Goal: Task Accomplishment & Management: Manage account settings

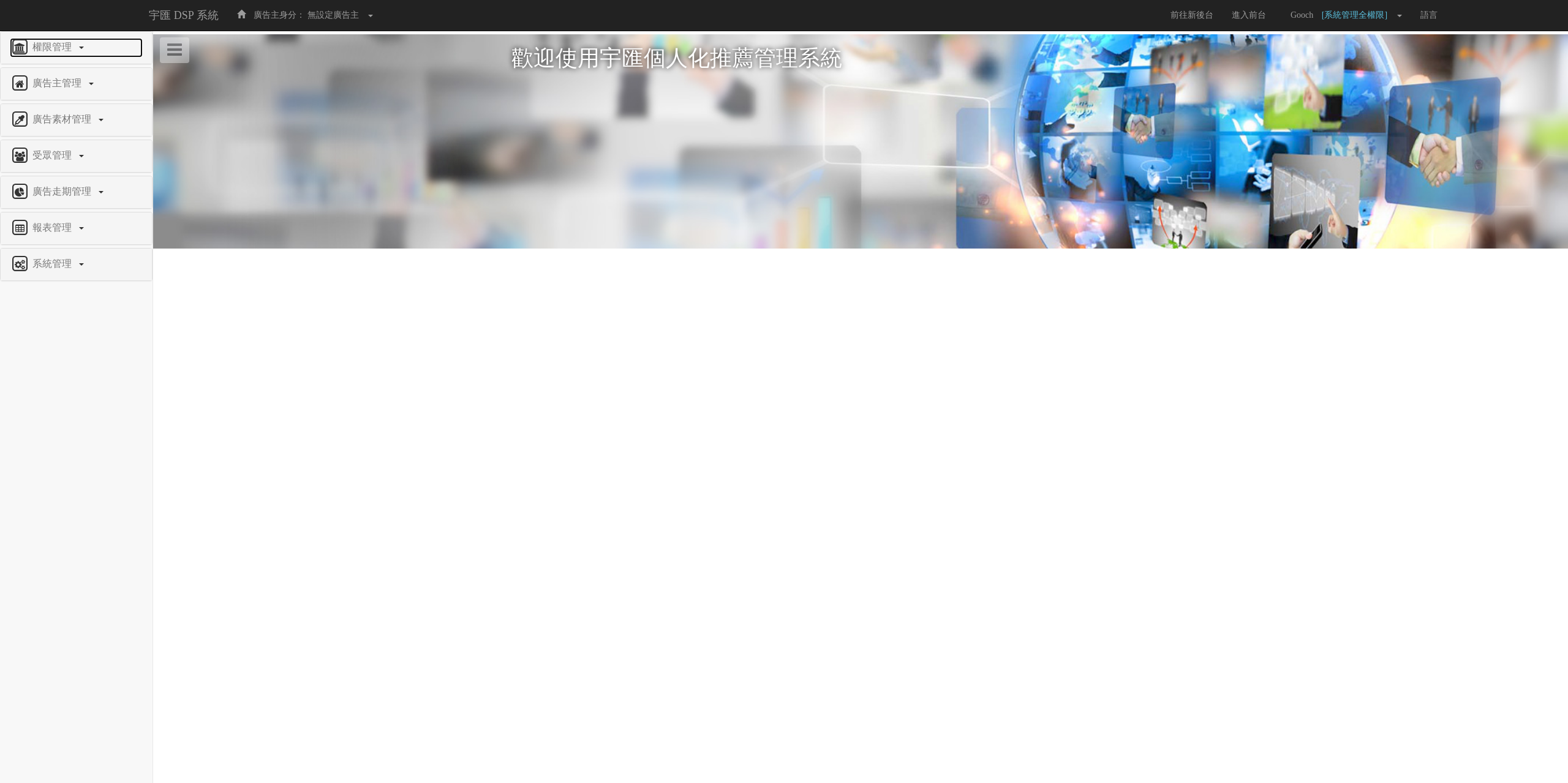
click at [47, 43] on span "權限管理" at bounding box center [53, 47] width 48 height 11
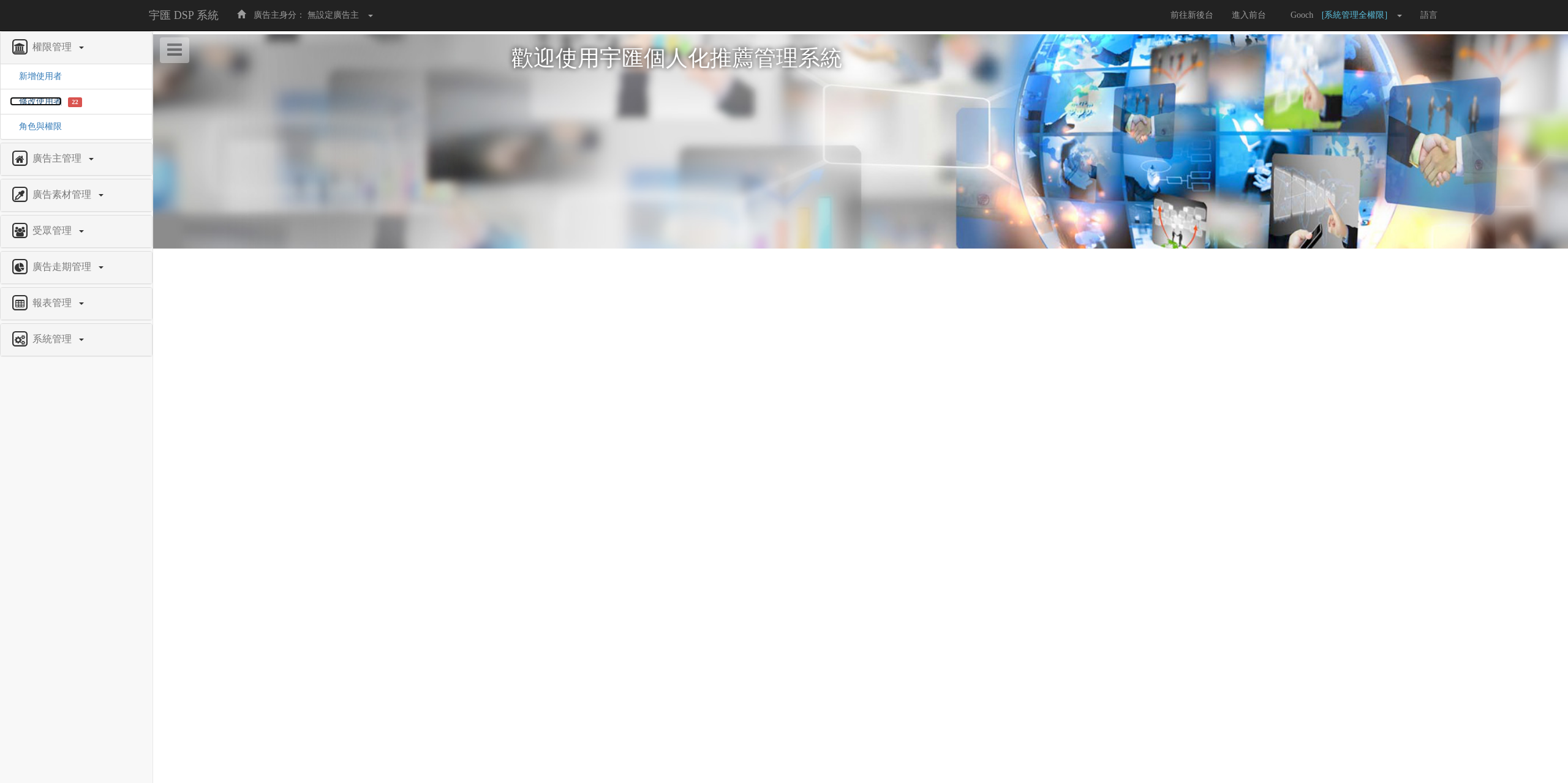
click at [39, 101] on span "修改使用者" at bounding box center [36, 101] width 52 height 9
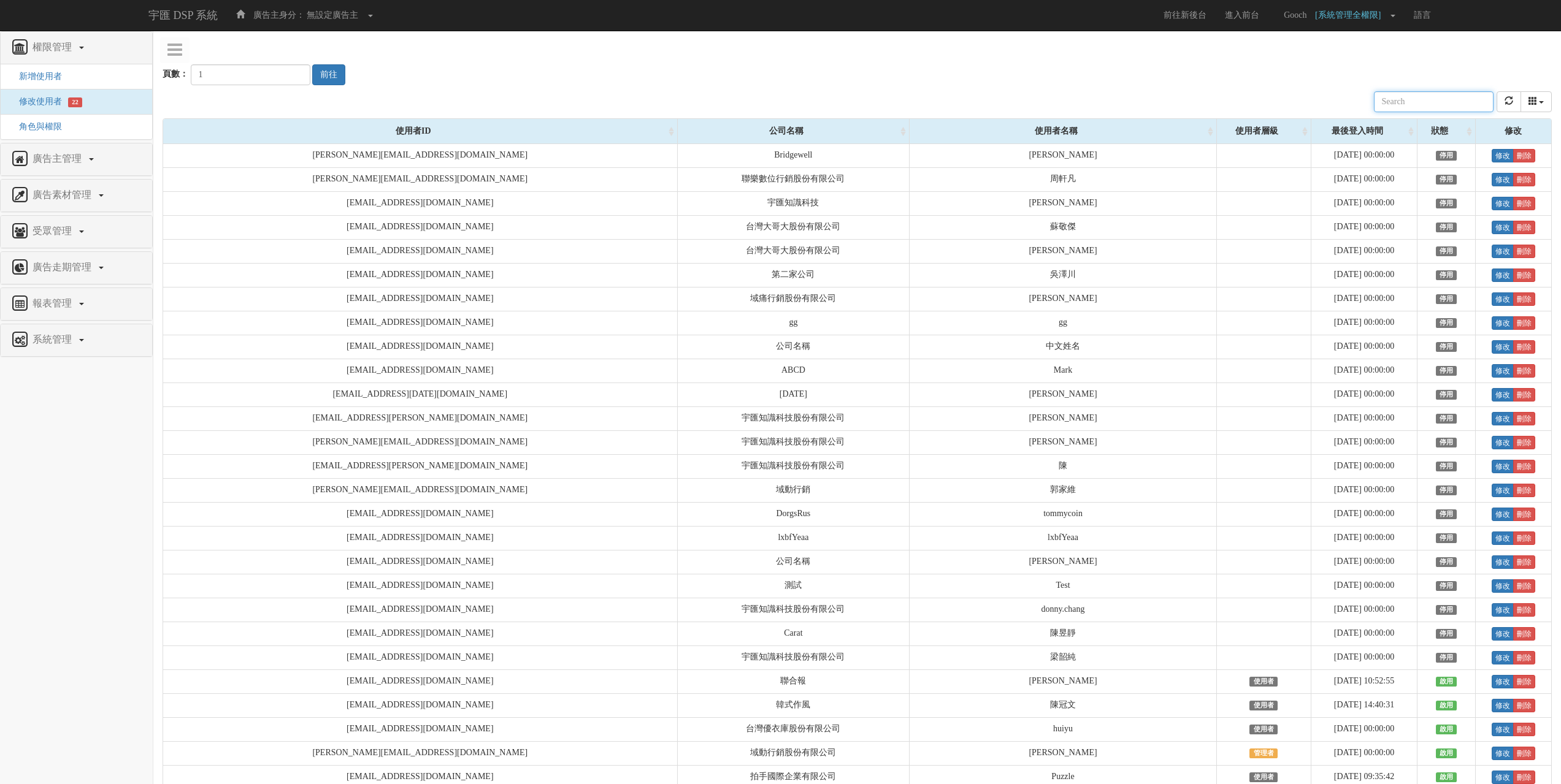
click at [1423, 105] on input "text" at bounding box center [1433, 101] width 120 height 21
paste input "jaysu@taiwanmobile.com"
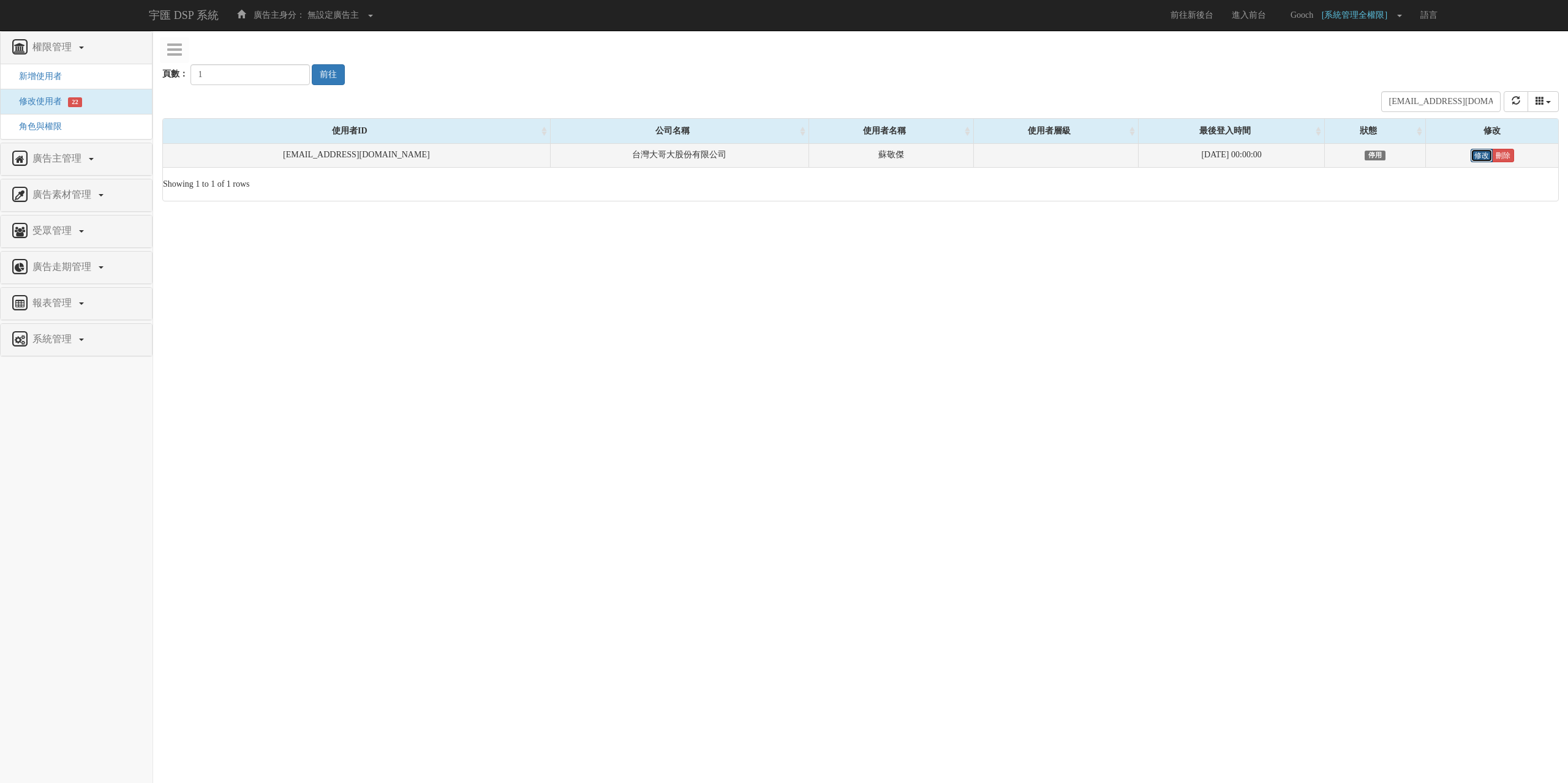
click at [1477, 157] on link "修改" at bounding box center [1481, 155] width 22 height 14
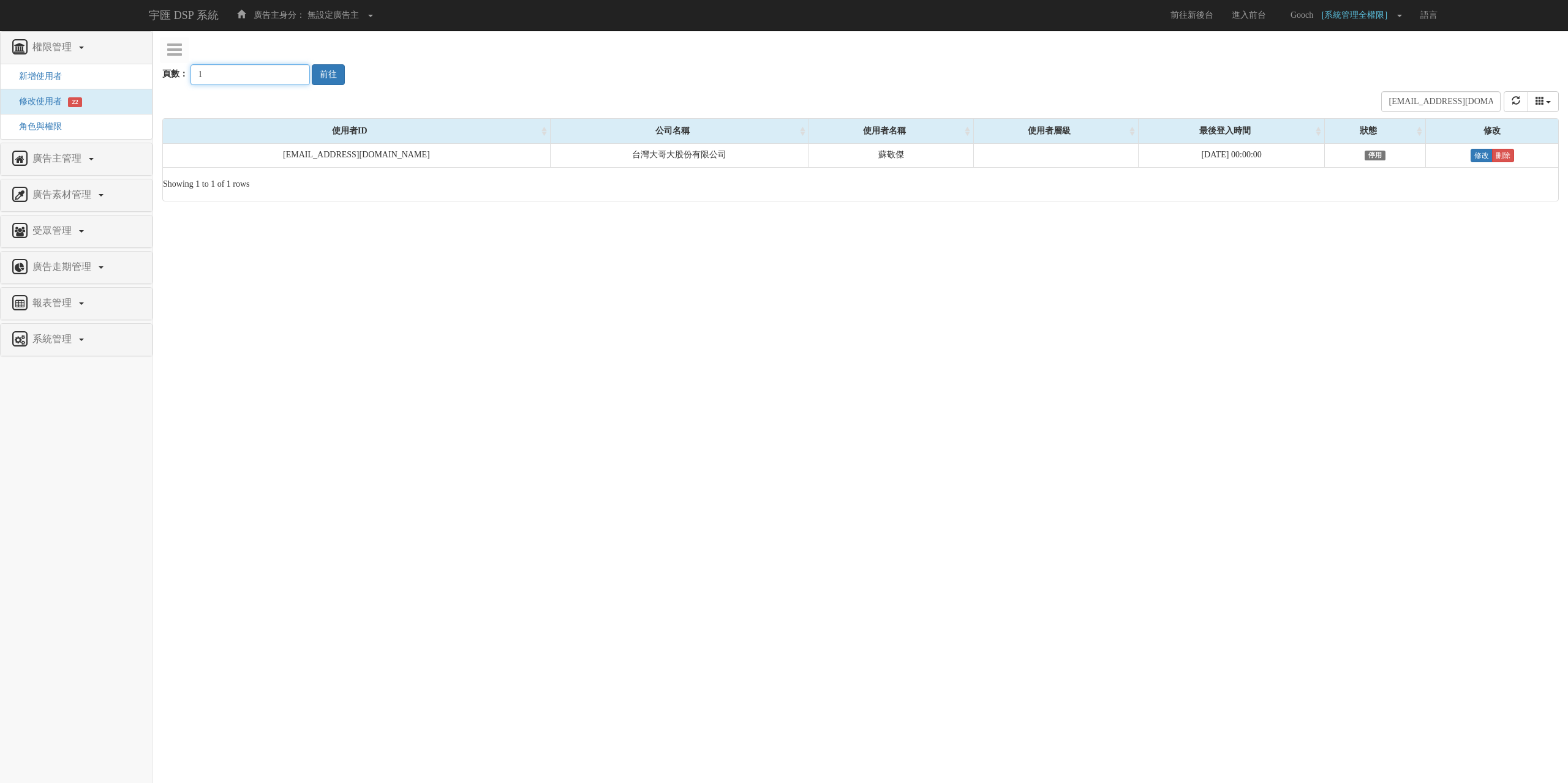
click at [249, 73] on input "1" at bounding box center [250, 74] width 120 height 21
click at [1415, 101] on input "jaysu@taiwanmobile.com" at bounding box center [1441, 101] width 120 height 21
paste input "manjudai"
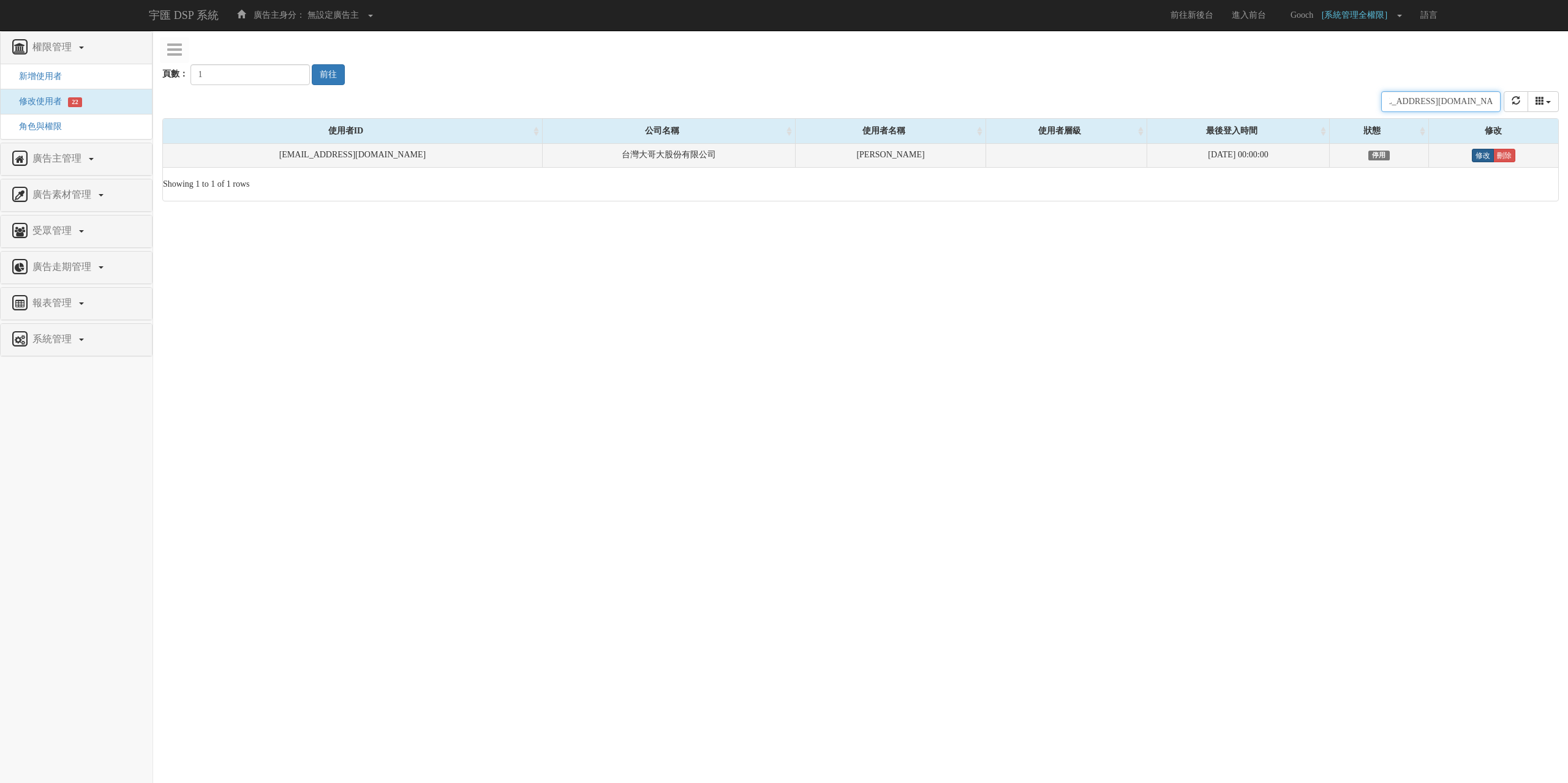
type input "manjudai@taiwanmobile.com"
click at [1481, 161] on link "修改" at bounding box center [1483, 155] width 22 height 14
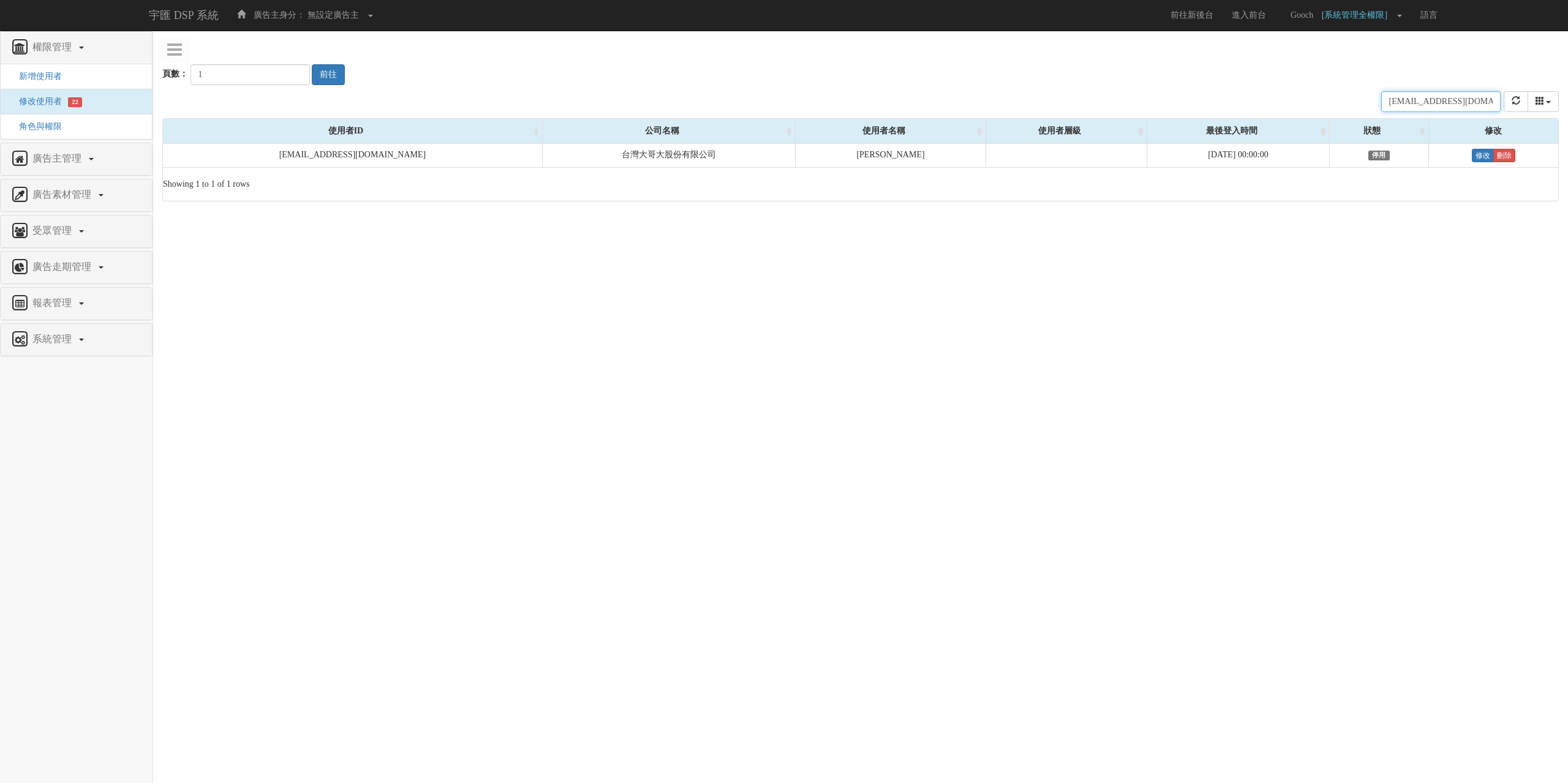
click at [1424, 102] on input "manjudai@taiwanmobile.com" at bounding box center [1441, 101] width 120 height 21
paste input "shawn.chiu@bridgewell.com"
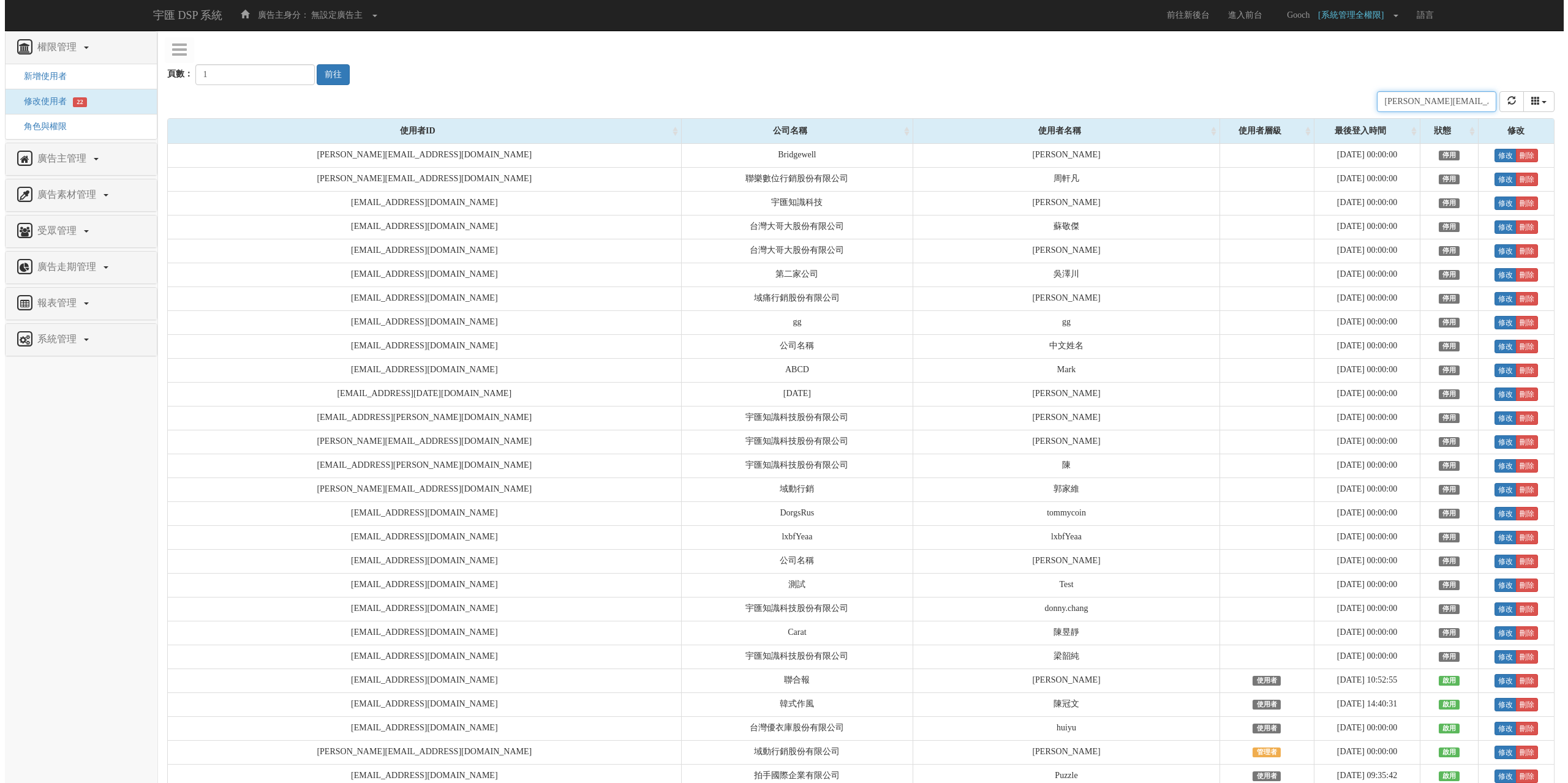
scroll to position [0, 21]
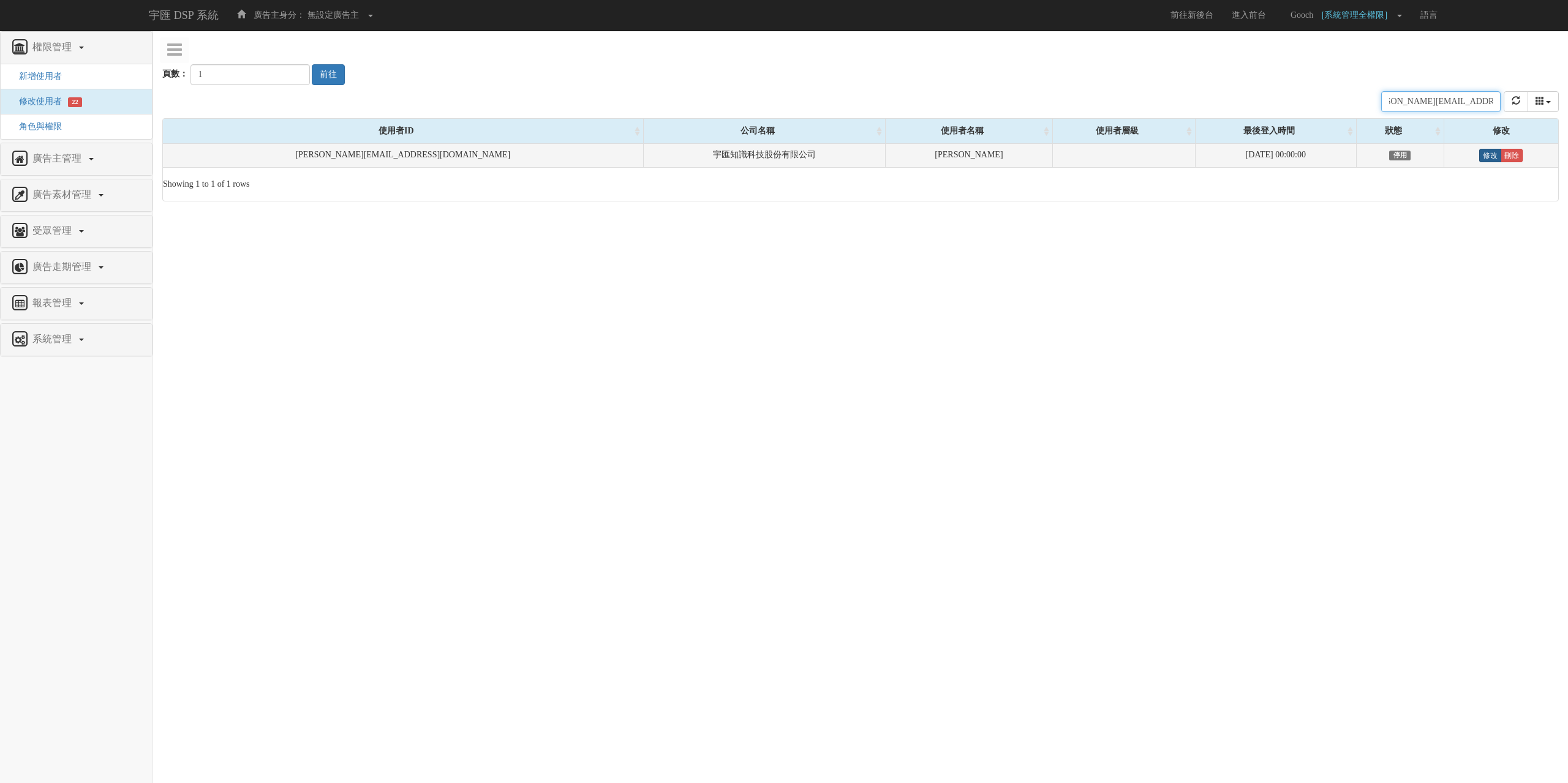
type input "shawn.chiu@bridgewell.com"
click at [1480, 159] on link "修改" at bounding box center [1490, 155] width 22 height 14
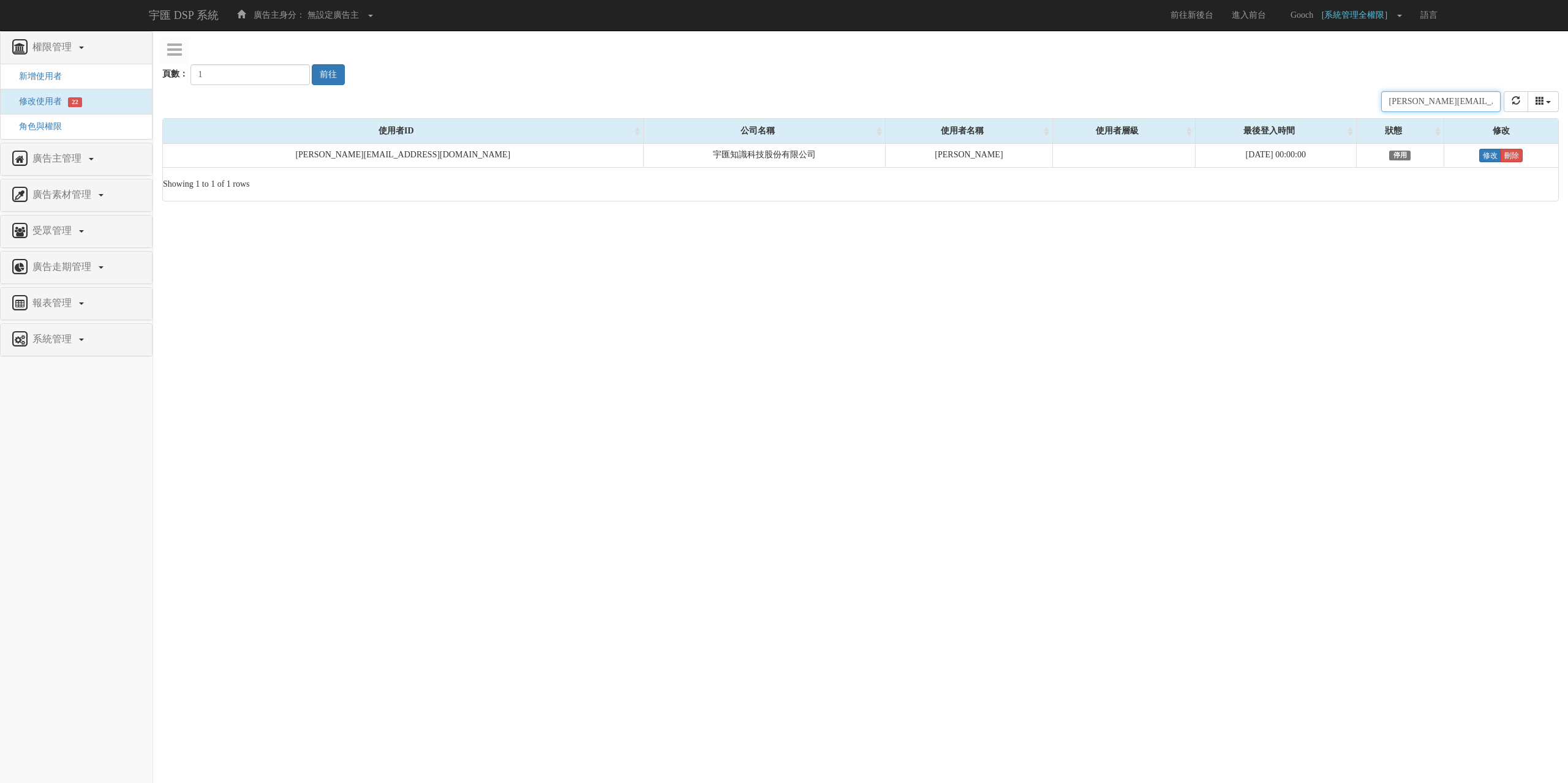
click at [1411, 108] on input "shawn.chiu@bridgewell.com" at bounding box center [1441, 101] width 120 height 21
paste input "kristin.kuo@bridgewell.com"
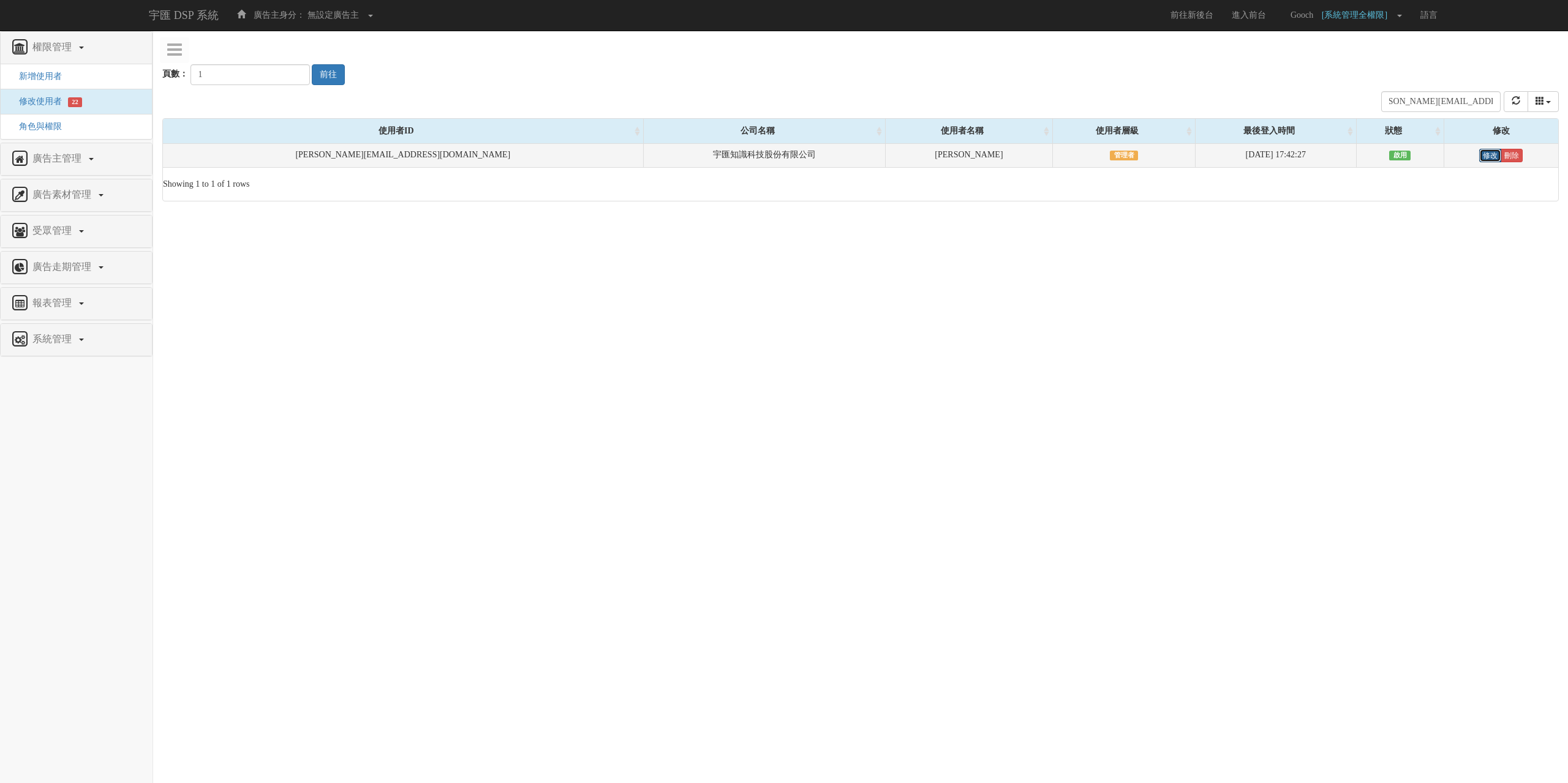
click at [1479, 156] on link "修改" at bounding box center [1490, 155] width 22 height 14
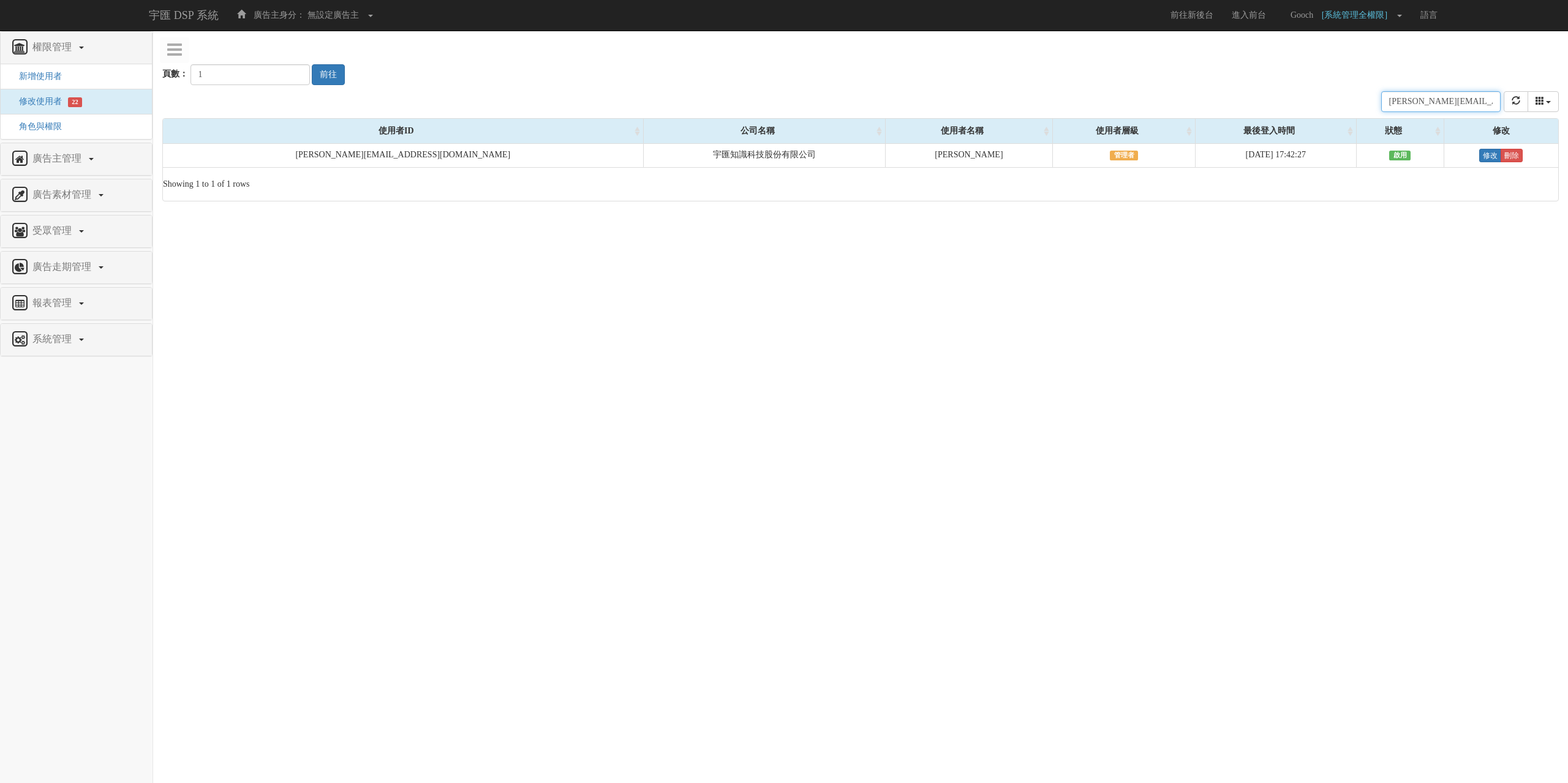
click at [1410, 107] on input "kristin.kuo@bridgewell.com" at bounding box center [1441, 101] width 120 height 21
paste input "sheila.li"
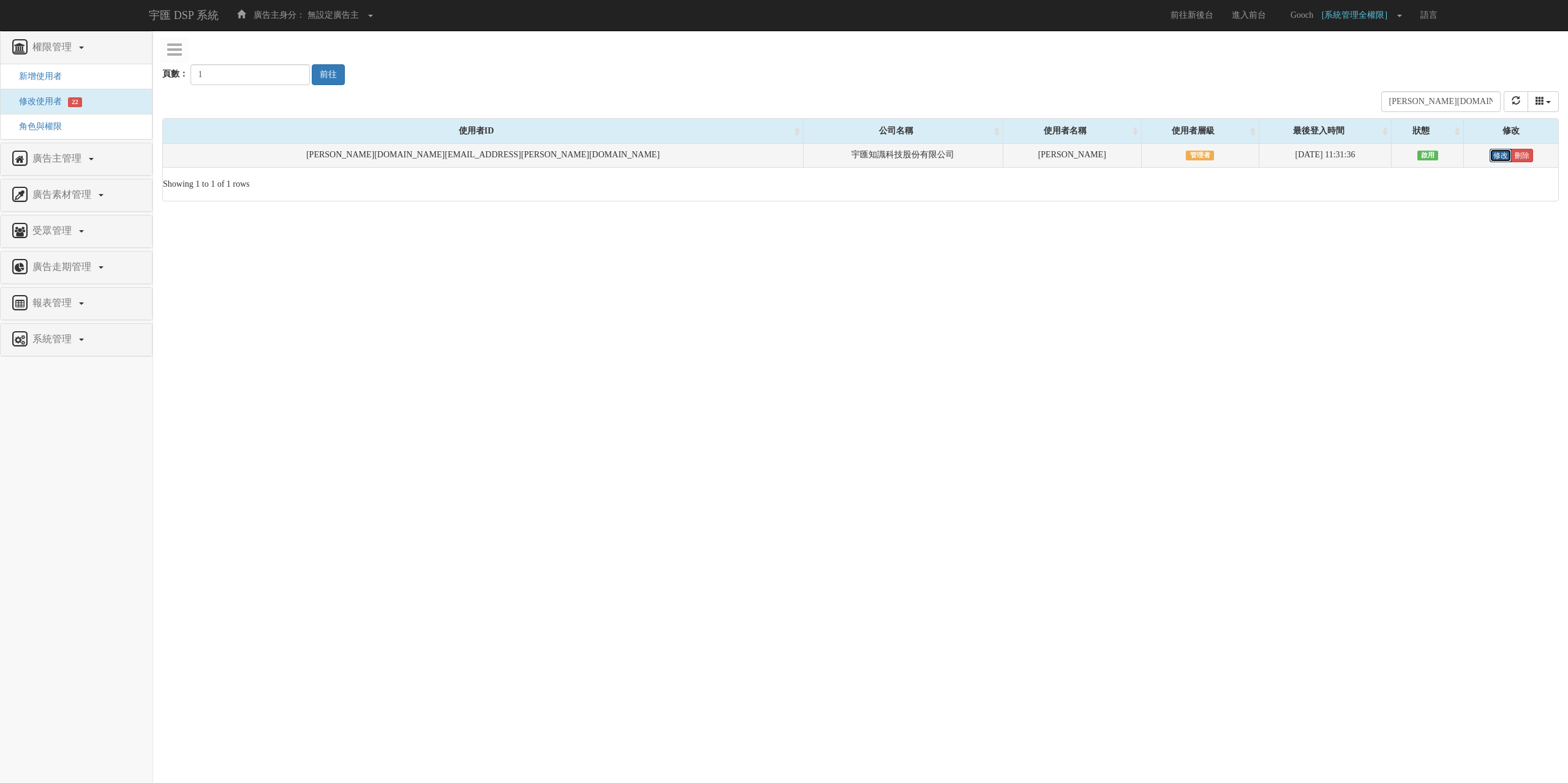
click at [1490, 156] on link "修改" at bounding box center [1500, 155] width 22 height 14
click at [1490, 156] on link "修改" at bounding box center [1500, 155] width 22 height 14
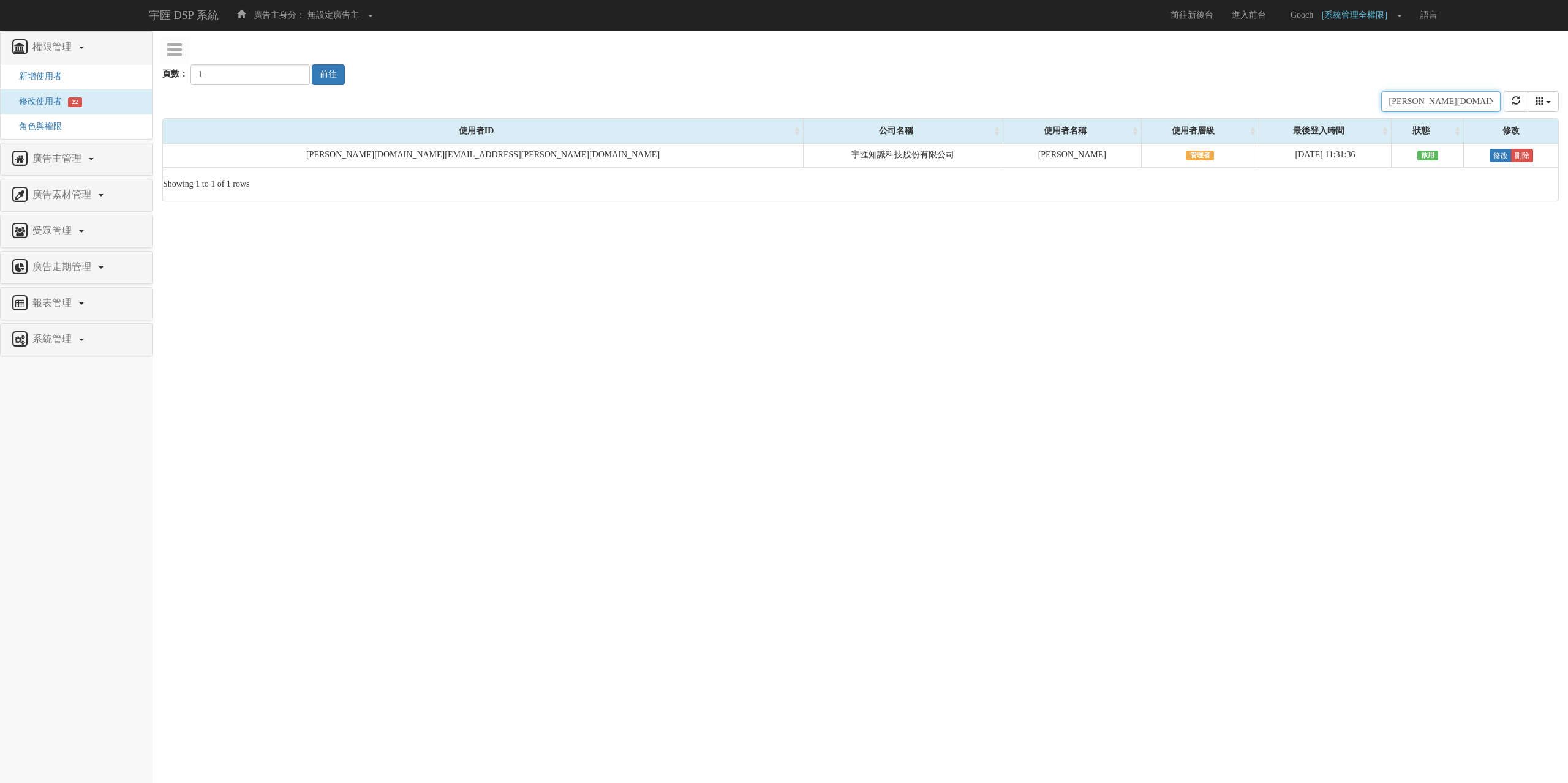
click at [1431, 105] on input "sheila.li@bridgewell.com" at bounding box center [1441, 101] width 120 height 21
paste input "kristin.kuo"
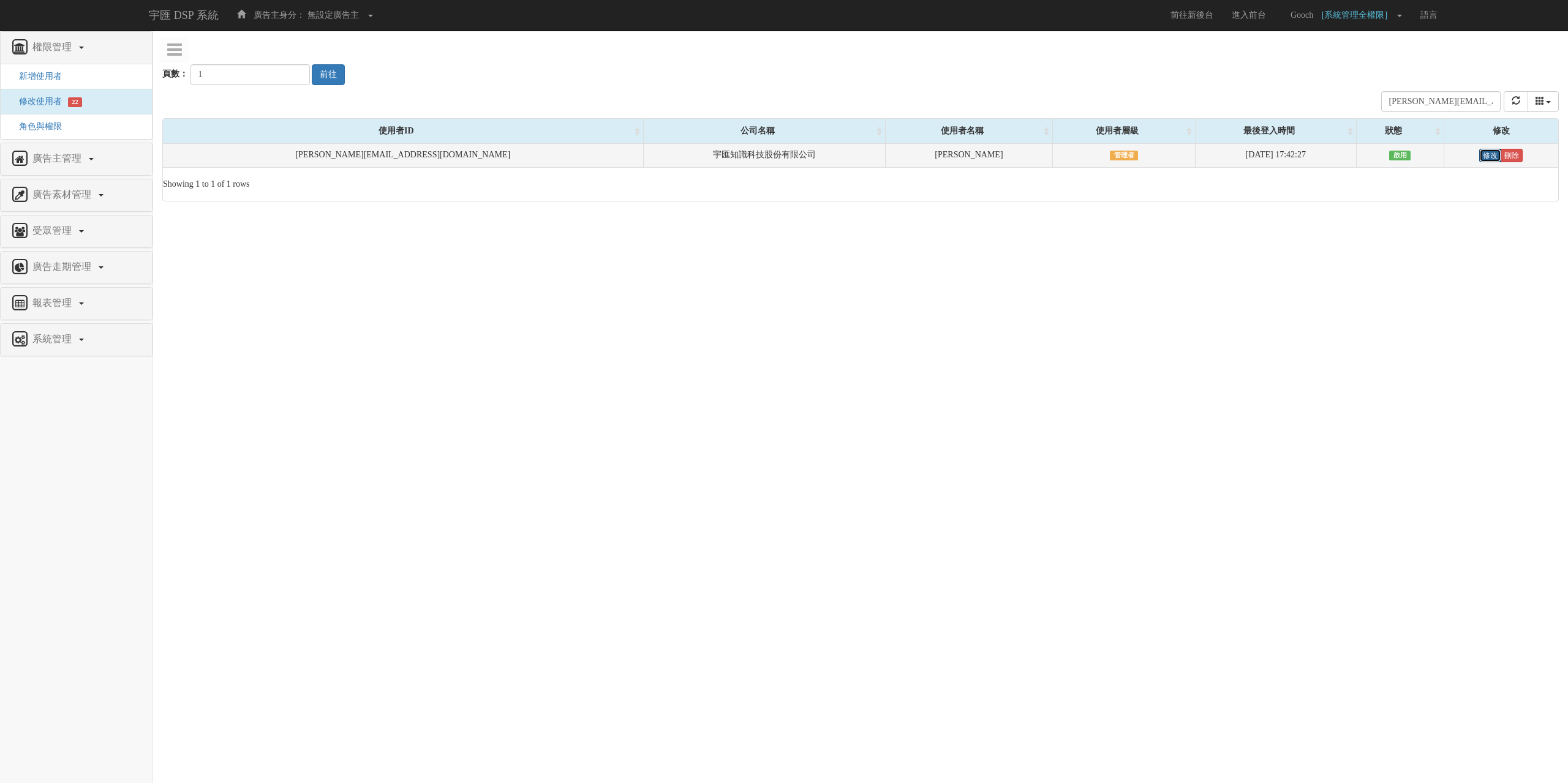
click at [1479, 154] on link "修改" at bounding box center [1490, 155] width 22 height 14
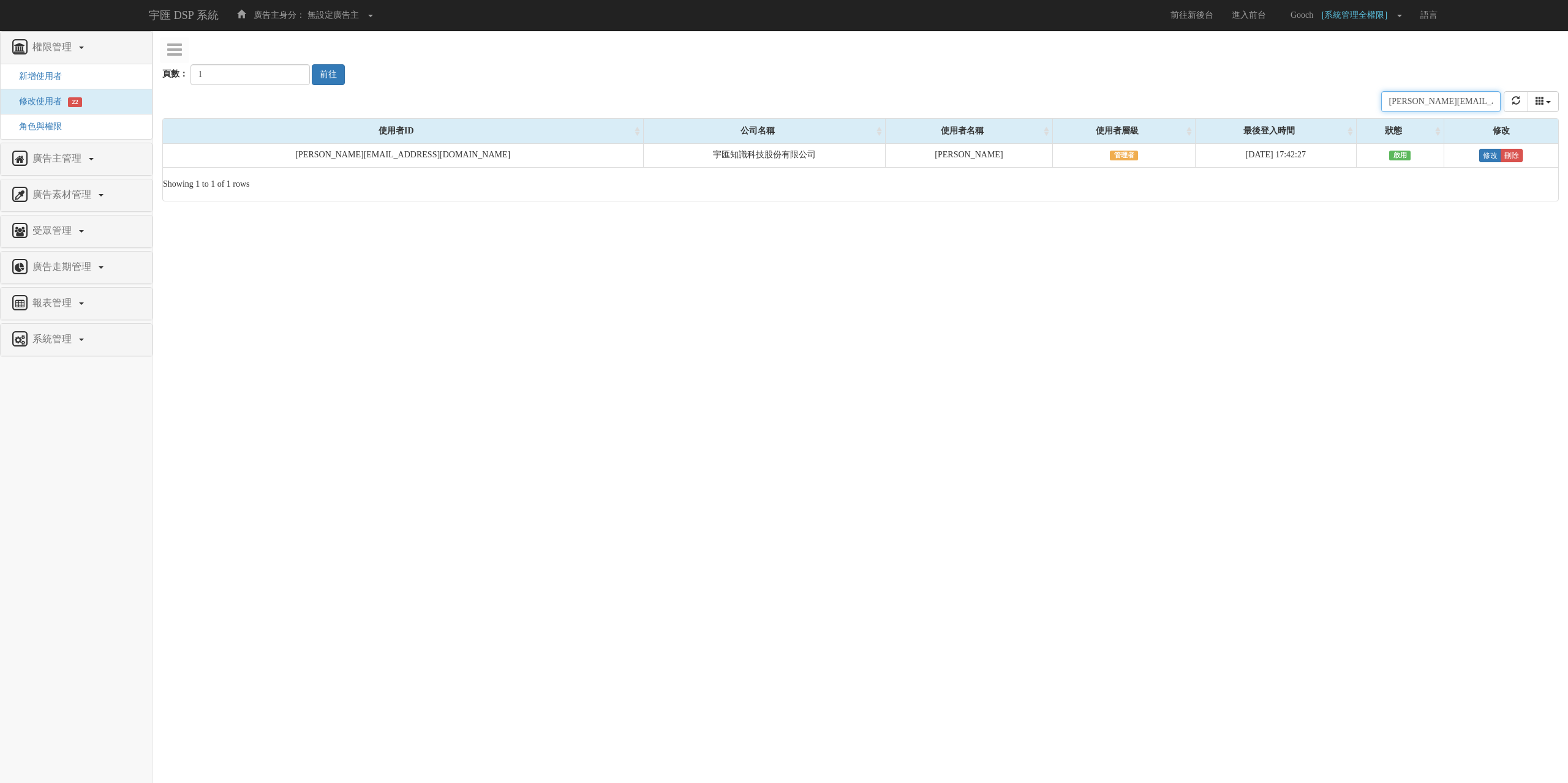
click at [1438, 96] on input "kristin.kuo@bridgewell.com" at bounding box center [1441, 101] width 120 height 21
paste input "tina.tsai"
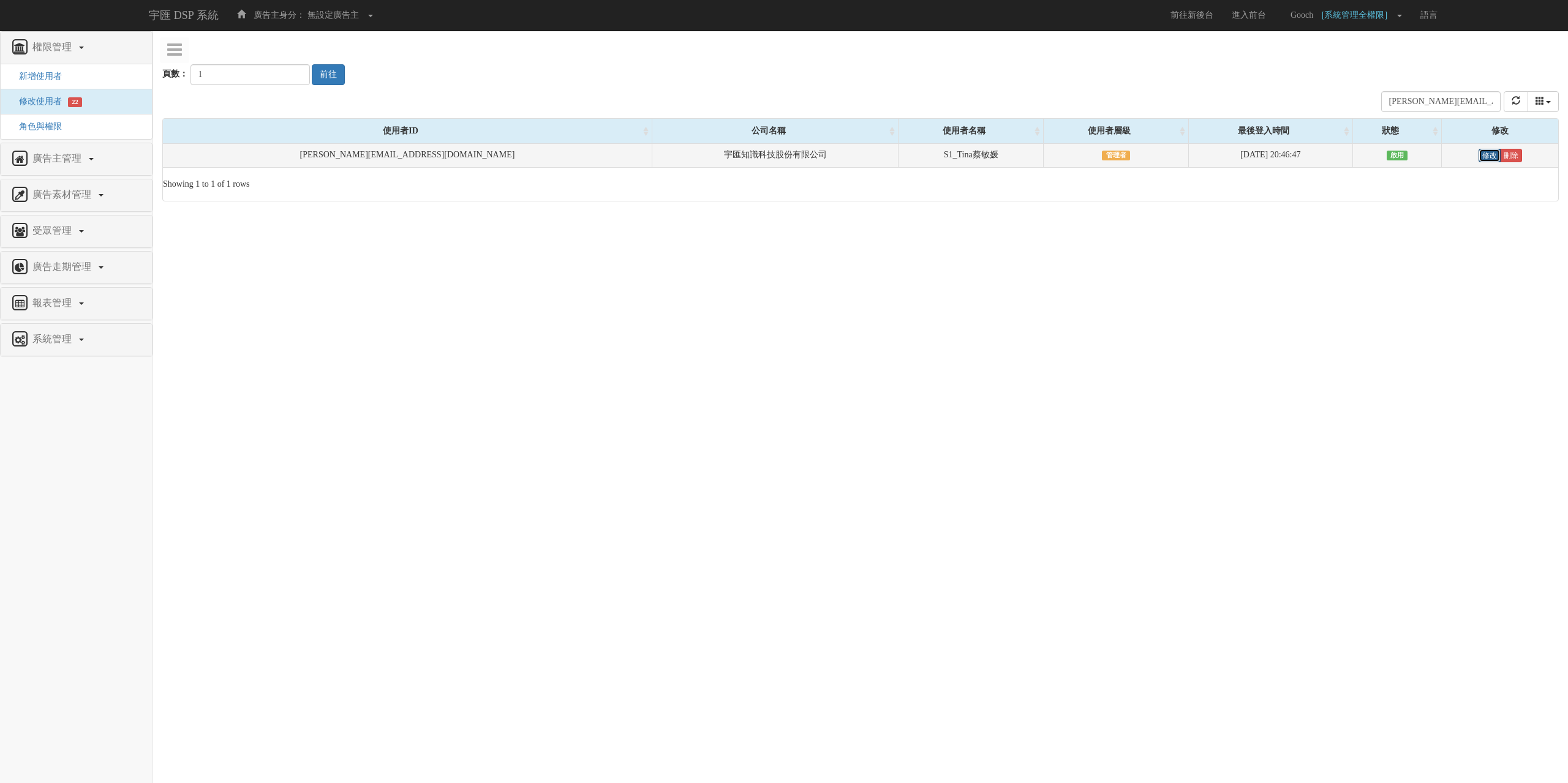
click at [1478, 158] on link "修改" at bounding box center [1489, 155] width 22 height 14
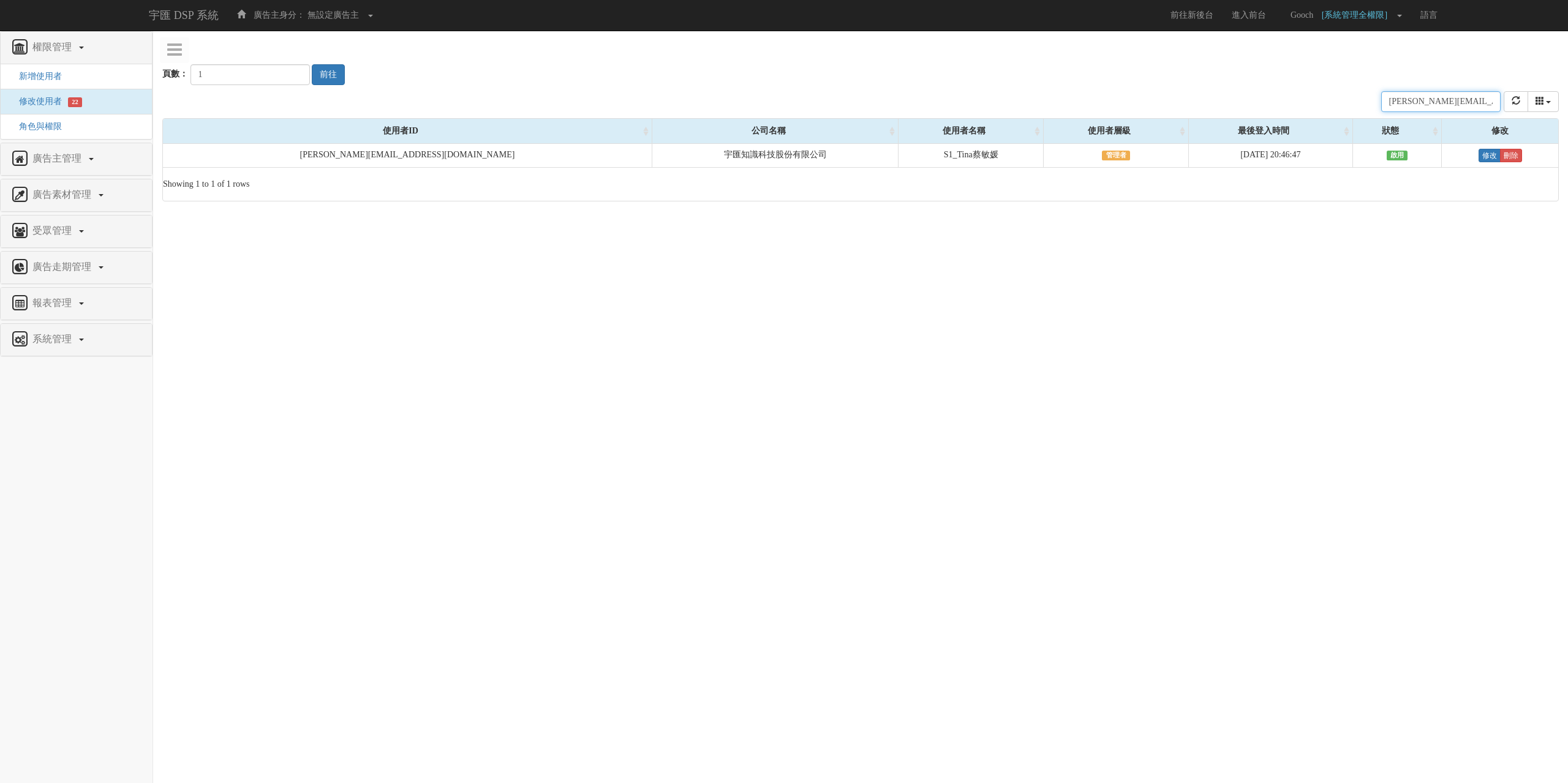
click at [1411, 104] on input "tina.tsai@bridgewell.com" at bounding box center [1441, 101] width 120 height 21
paste input "[EMAIL_ADDRESS][DOMAIN_NAME]"
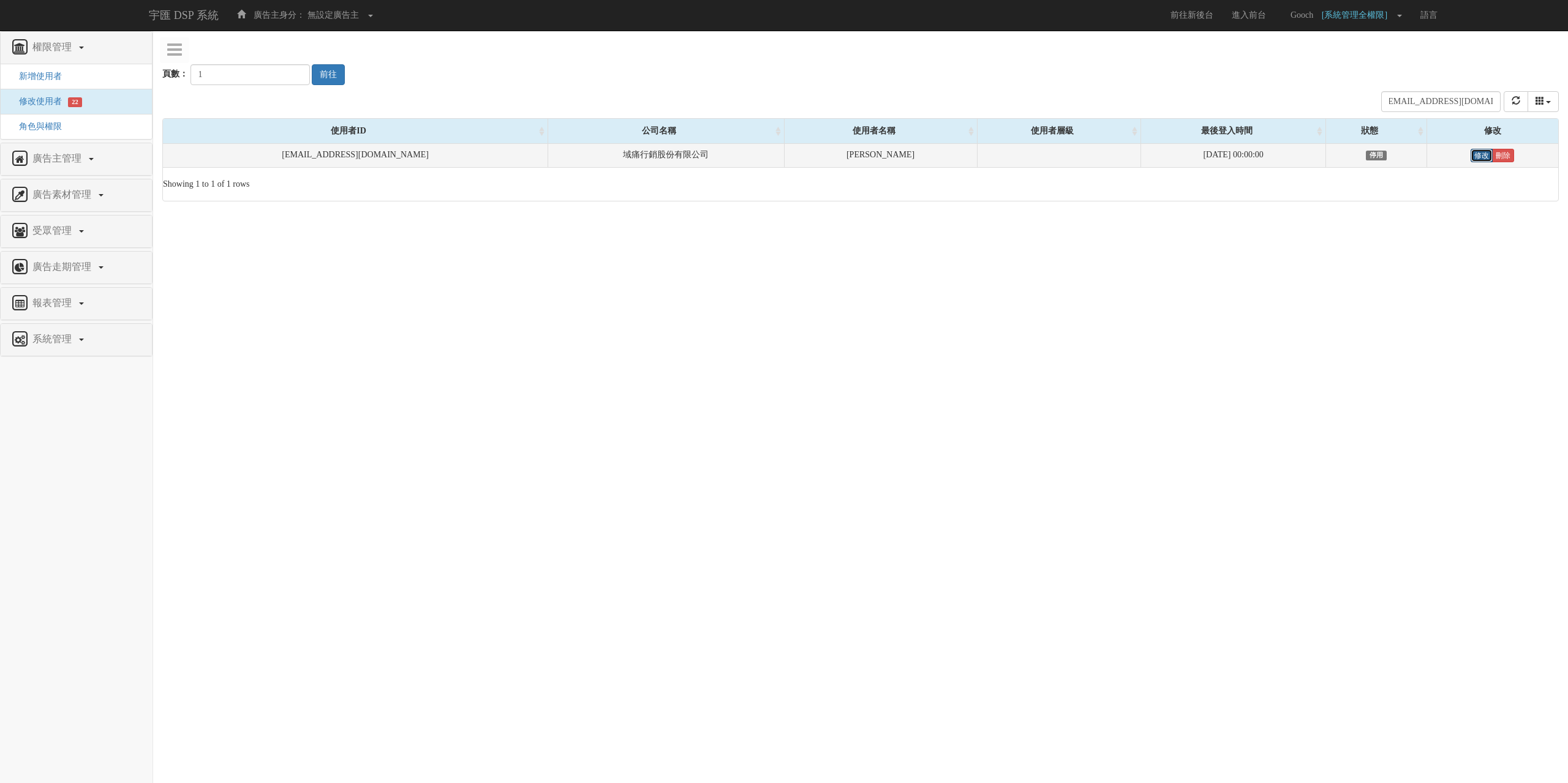
click at [1472, 156] on link "修改" at bounding box center [1481, 155] width 22 height 14
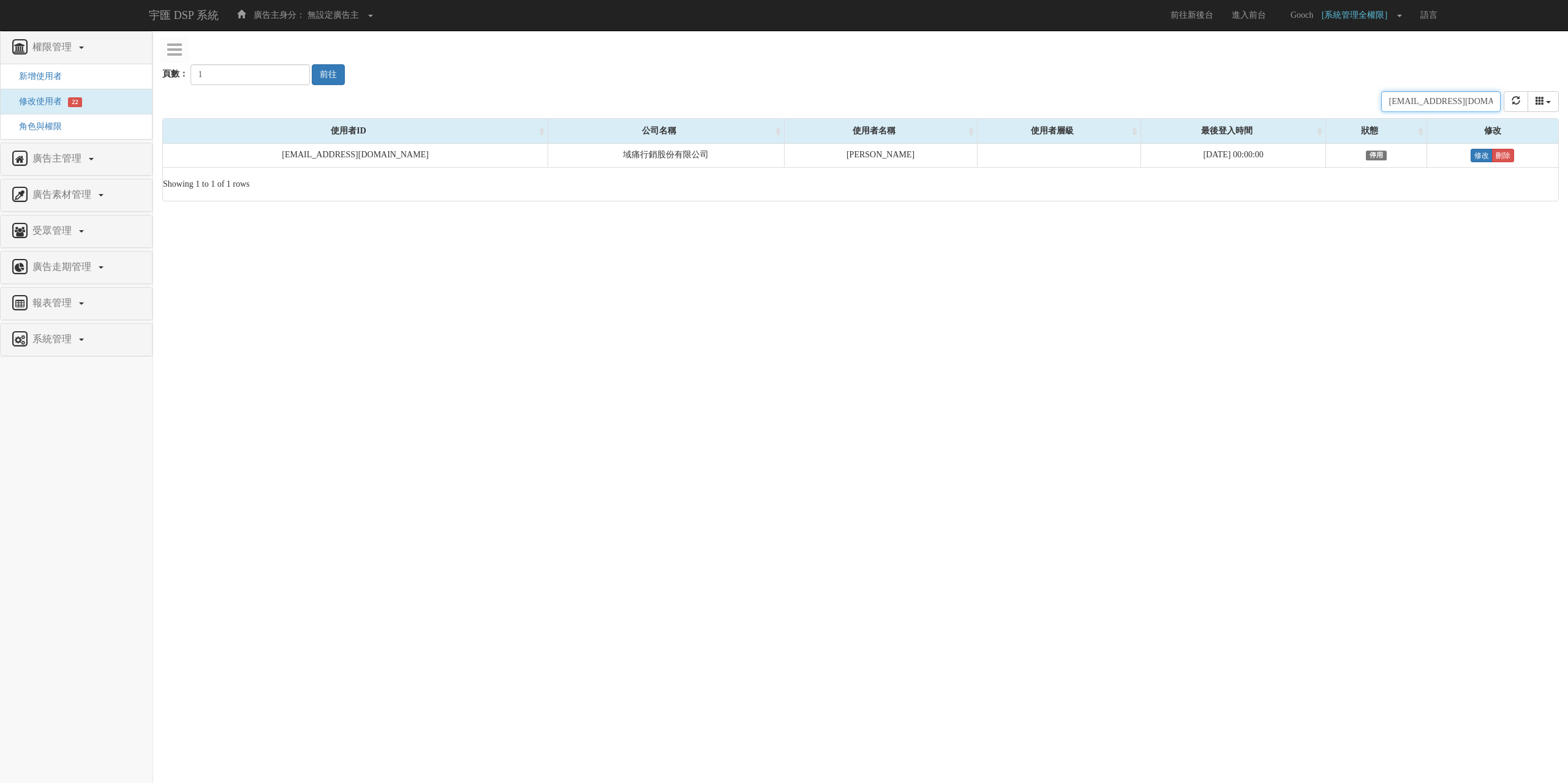
click at [1411, 107] on input "[EMAIL_ADDRESS][DOMAIN_NAME]" at bounding box center [1441, 101] width 120 height 21
paste input "tt"
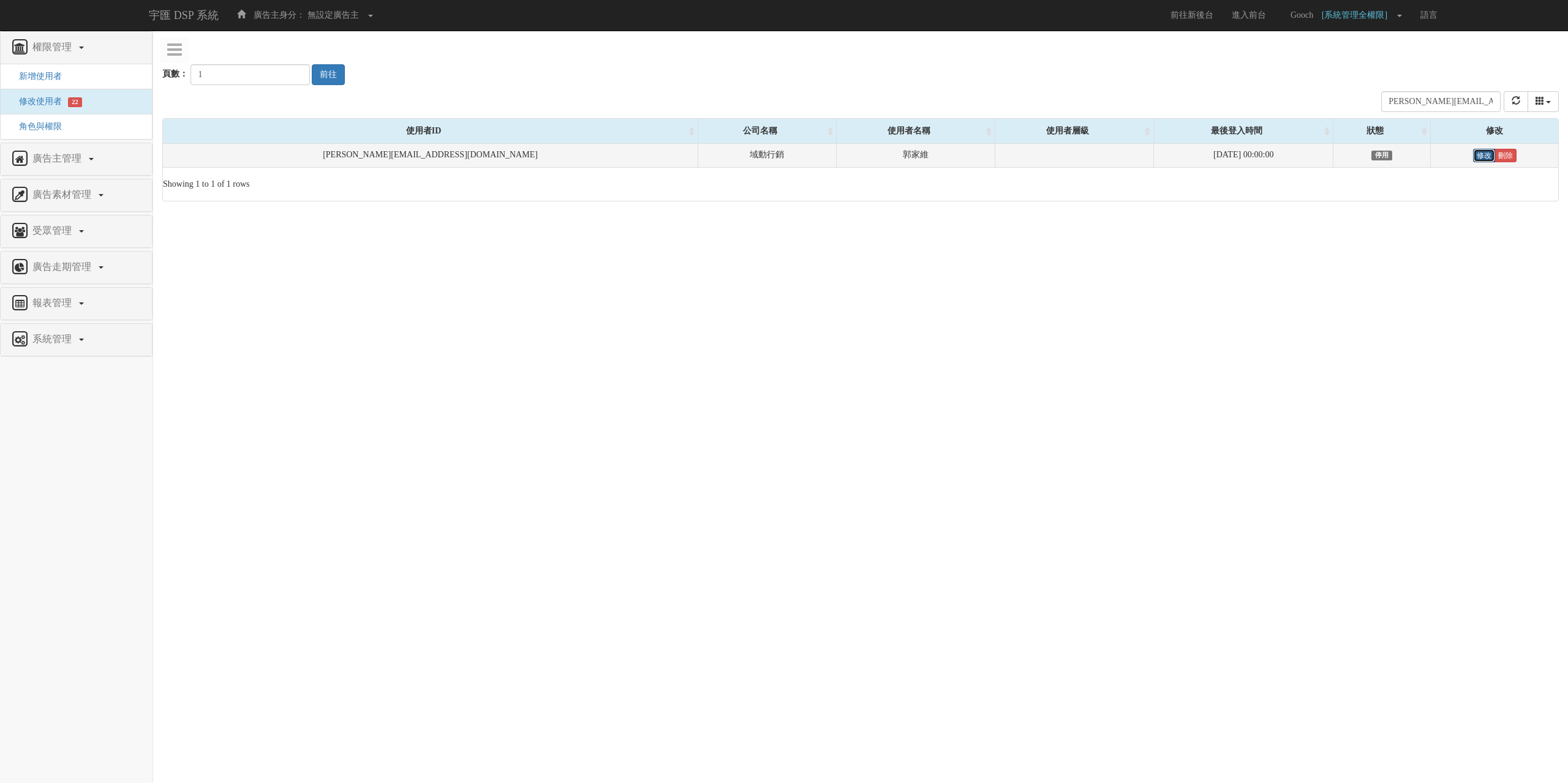
click at [1473, 156] on link "修改" at bounding box center [1483, 155] width 22 height 14
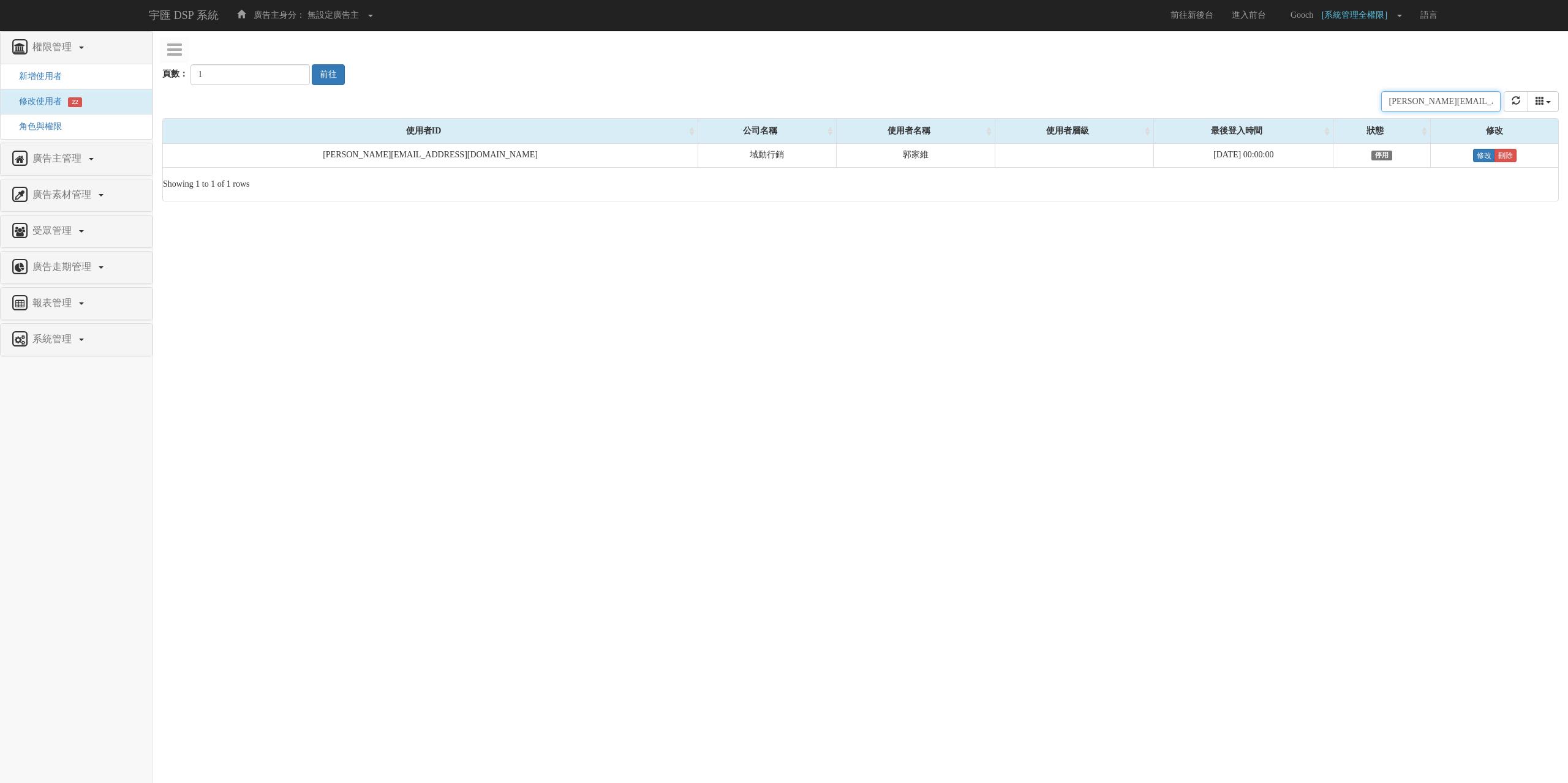
click at [1417, 103] on input "matt@clickforce.com.tw" at bounding box center [1441, 101] width 120 height 21
paste input "iranda.chen2@carat.com"
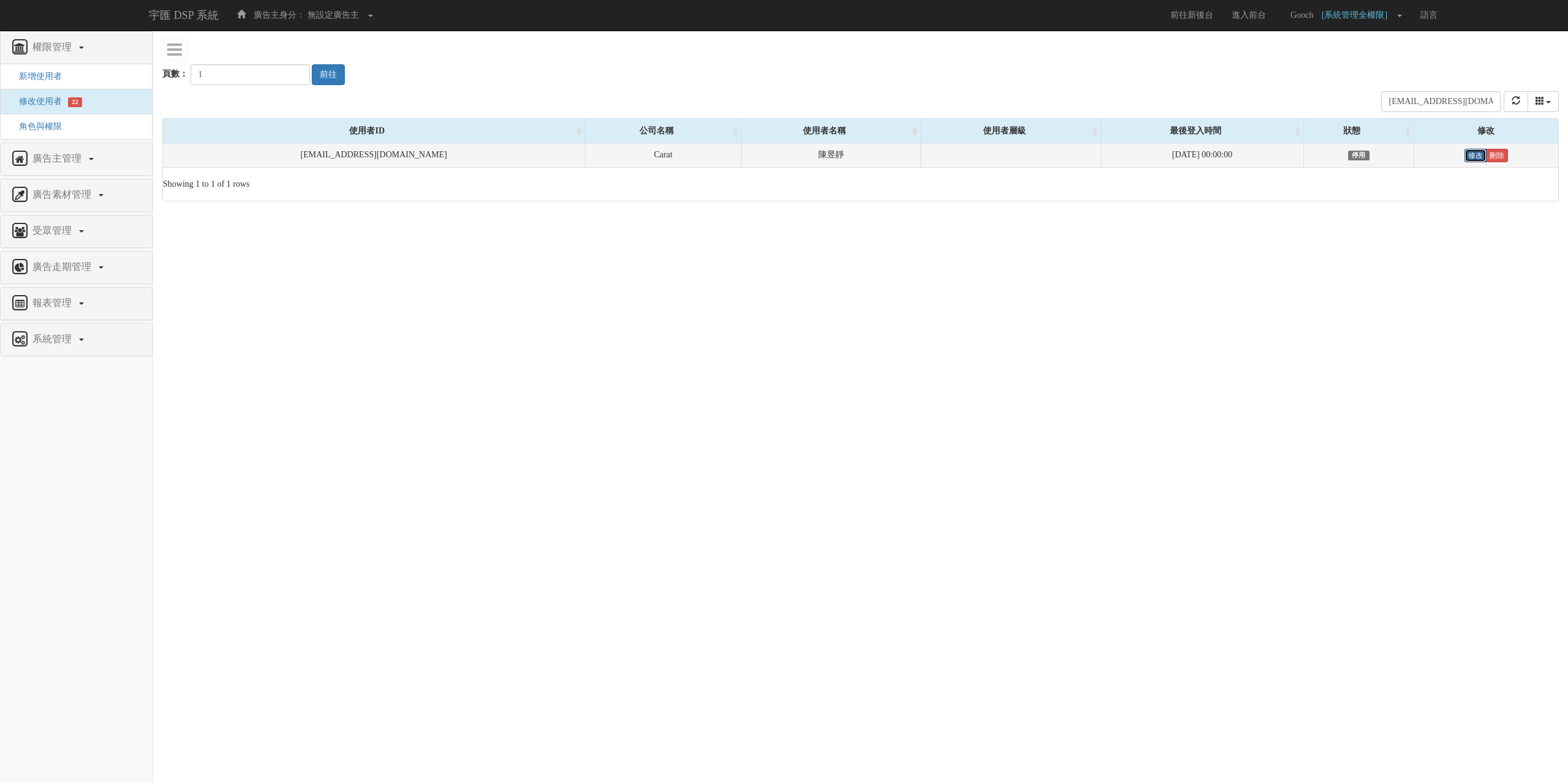
click at [1473, 154] on link "修改" at bounding box center [1475, 155] width 22 height 14
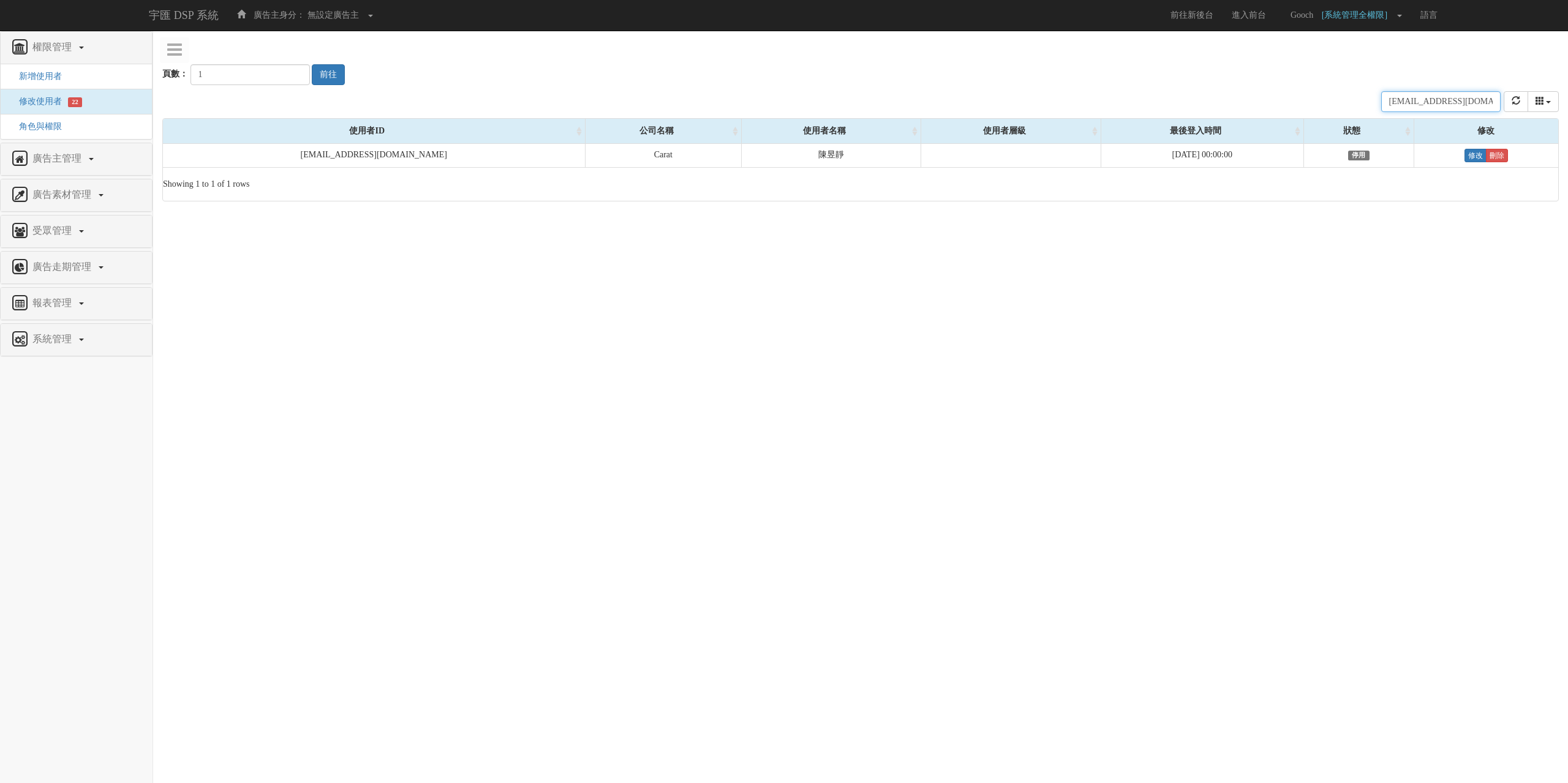
click at [1434, 100] on input "miranda.chen2@carat.com" at bounding box center [1441, 101] width 120 height 21
paste input "aik@clickforce.com.tw"
click at [1421, 99] on input "[EMAIL_ADDRESS][DOMAIN_NAME]" at bounding box center [1441, 101] width 120 height 21
paste input "tina.tsai@bridgewell.com"
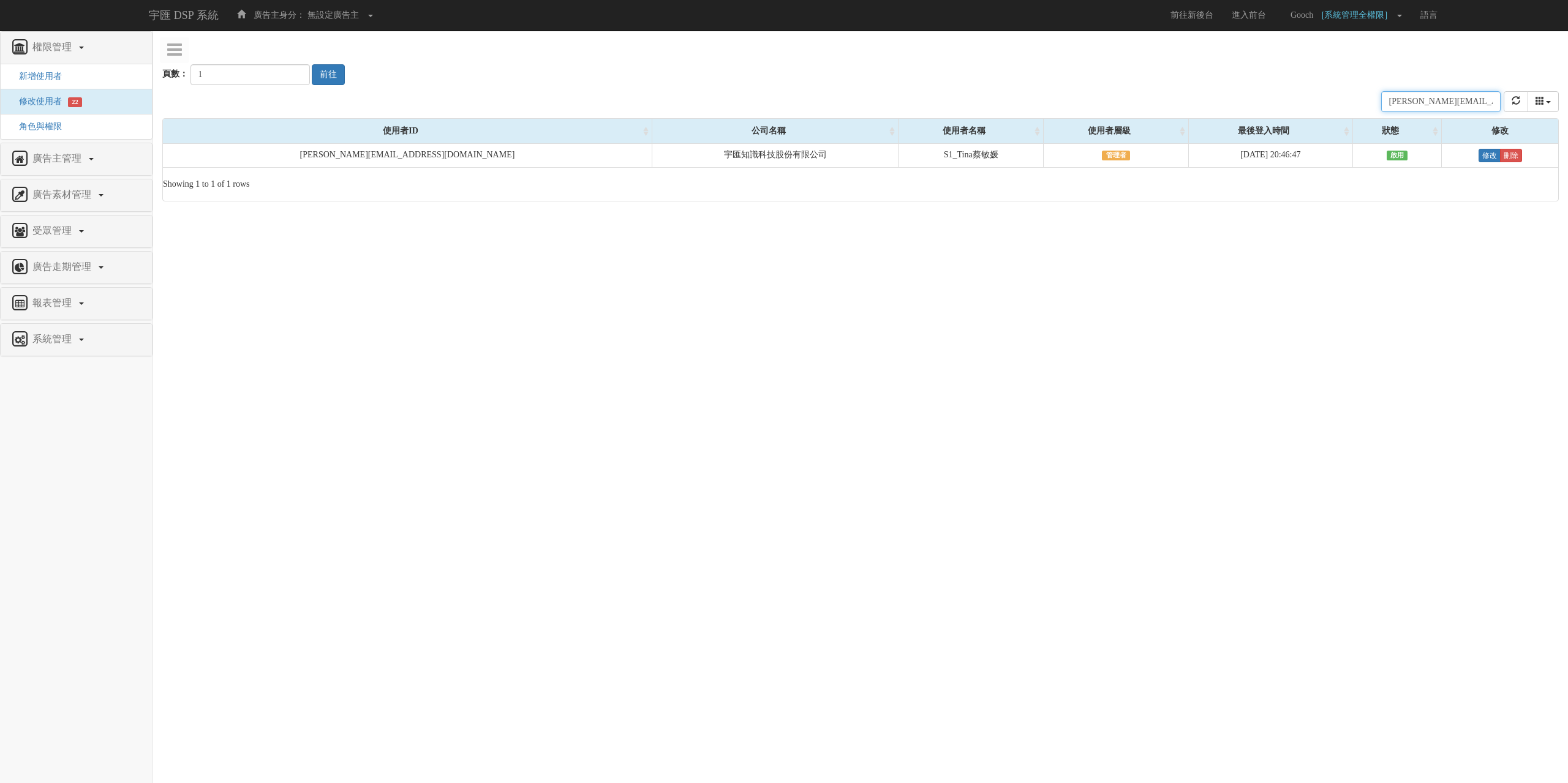
click at [1414, 107] on input "tina.tsai@bridgewell.com" at bounding box center [1441, 101] width 120 height 21
paste input "sheila.l"
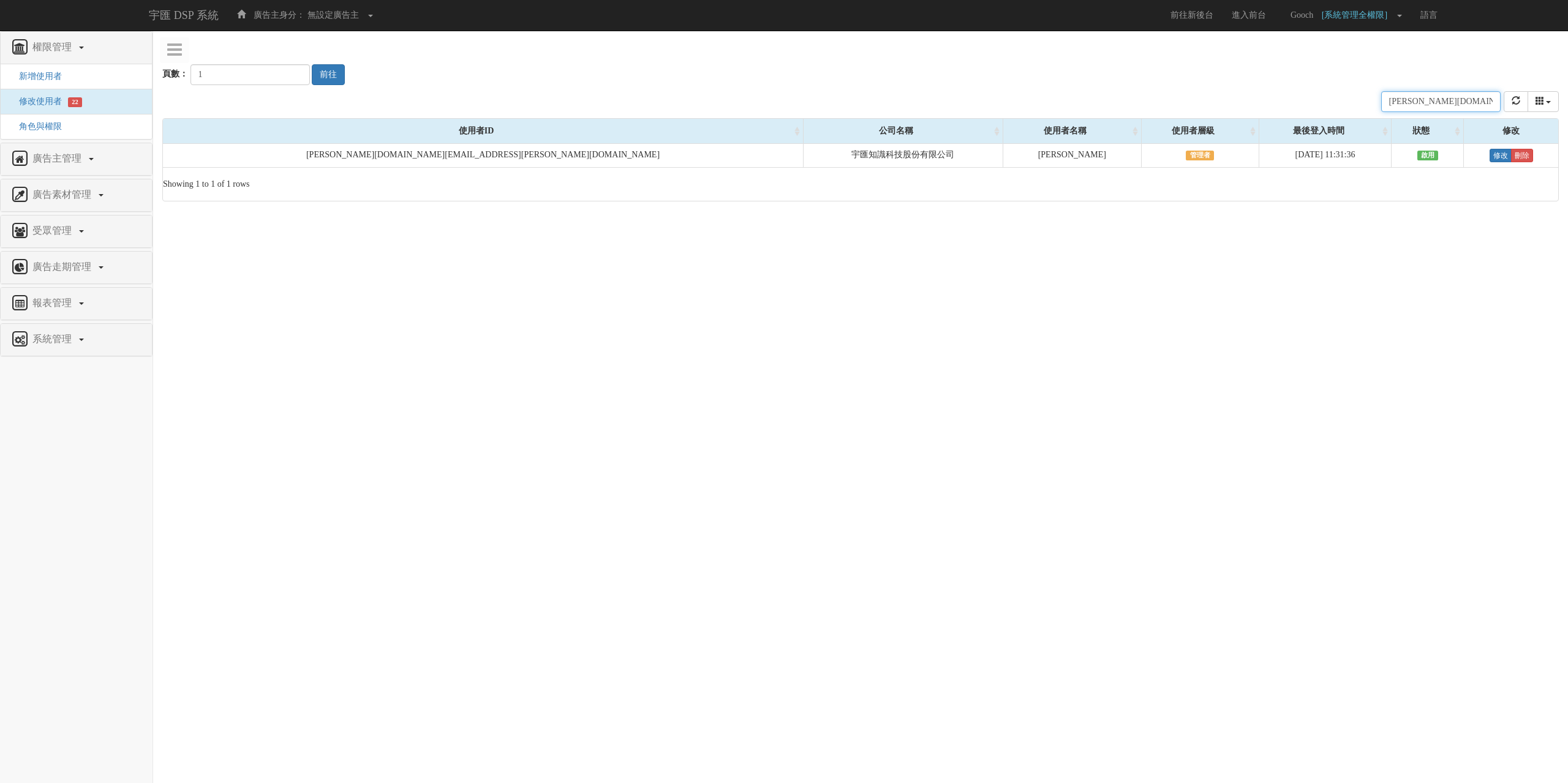
click at [1436, 99] on input "sheila.li@bridgewell.com" at bounding box center [1441, 101] width 120 height 21
paste input "kristin.kuo"
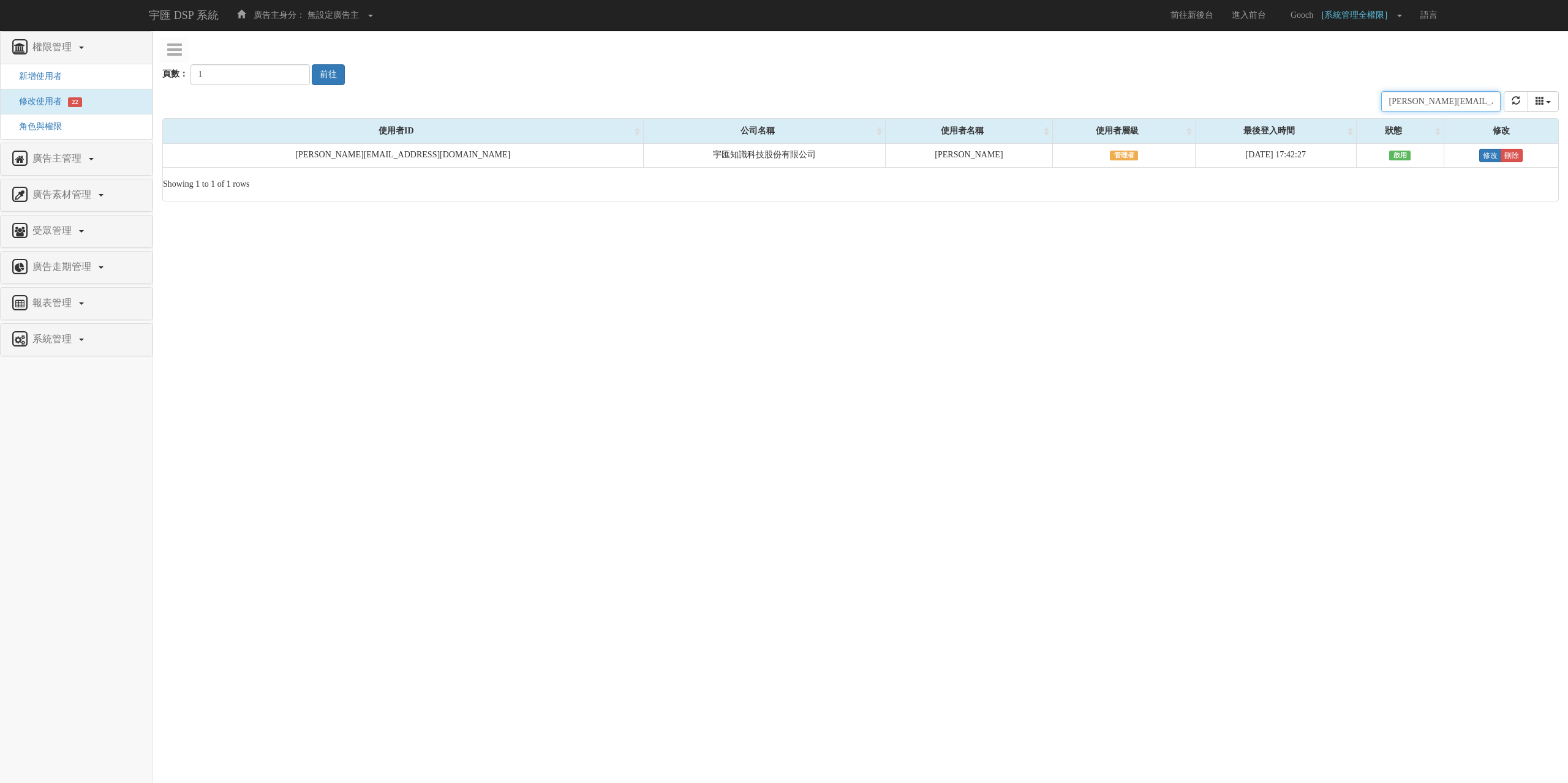
click at [1402, 105] on input "kristin.kuo@bridgewell.com" at bounding box center [1441, 101] width 120 height 21
paste input "shawn.chiu"
click at [1435, 105] on input "shawn.chiu@bridgewell.com" at bounding box center [1441, 101] width 120 height 21
paste input "manjudai@taiwanmobile"
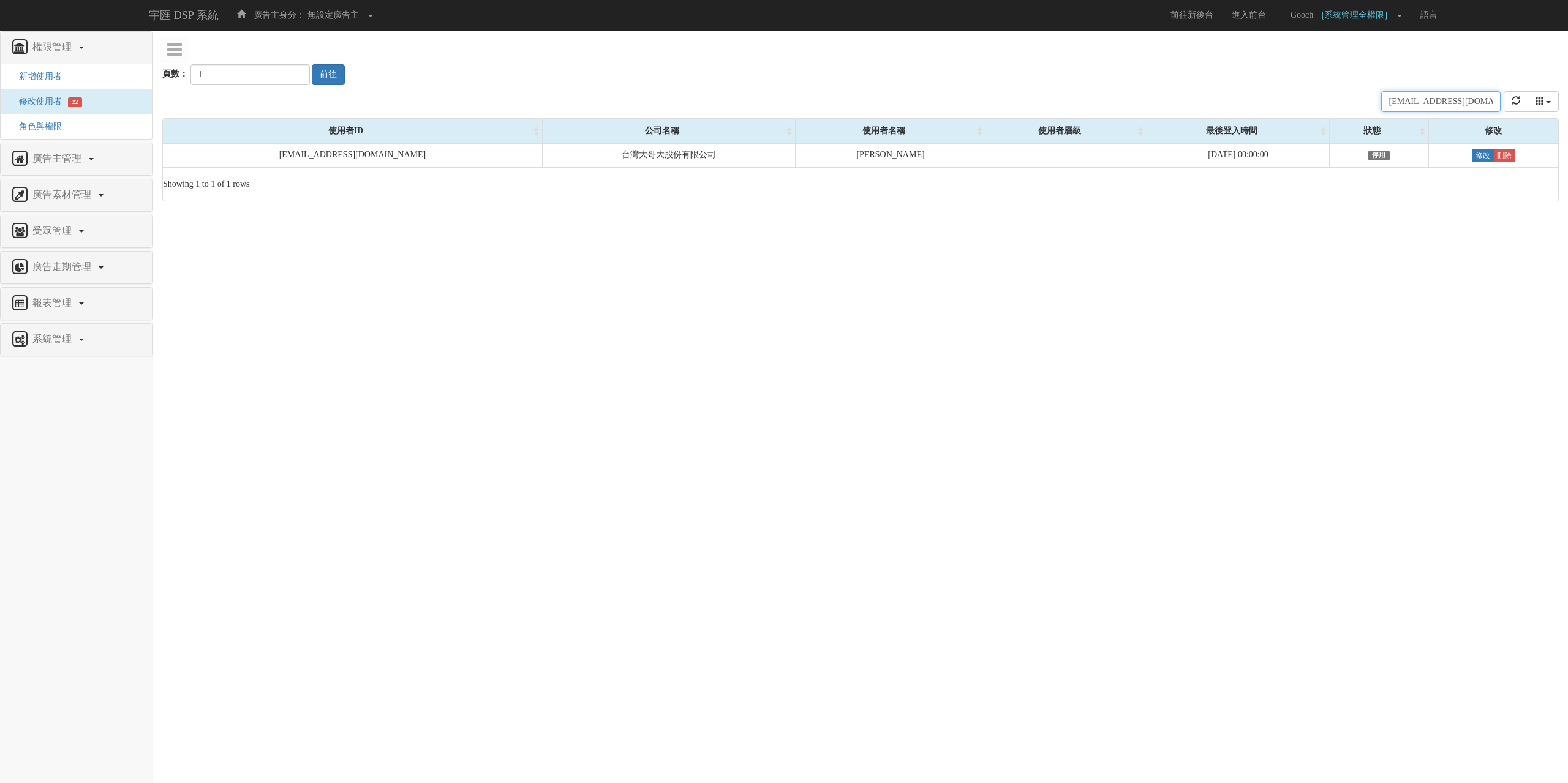
click at [1442, 105] on input "manjudai@taiwanmobile.com" at bounding box center [1441, 101] width 120 height 21
paste input "jaysu"
click at [1409, 100] on input "jaysu@taiwanmobile.com" at bounding box center [1441, 101] width 120 height 21
paste input "[EMAIL_ADDRESS][DOMAIN_NAME]"
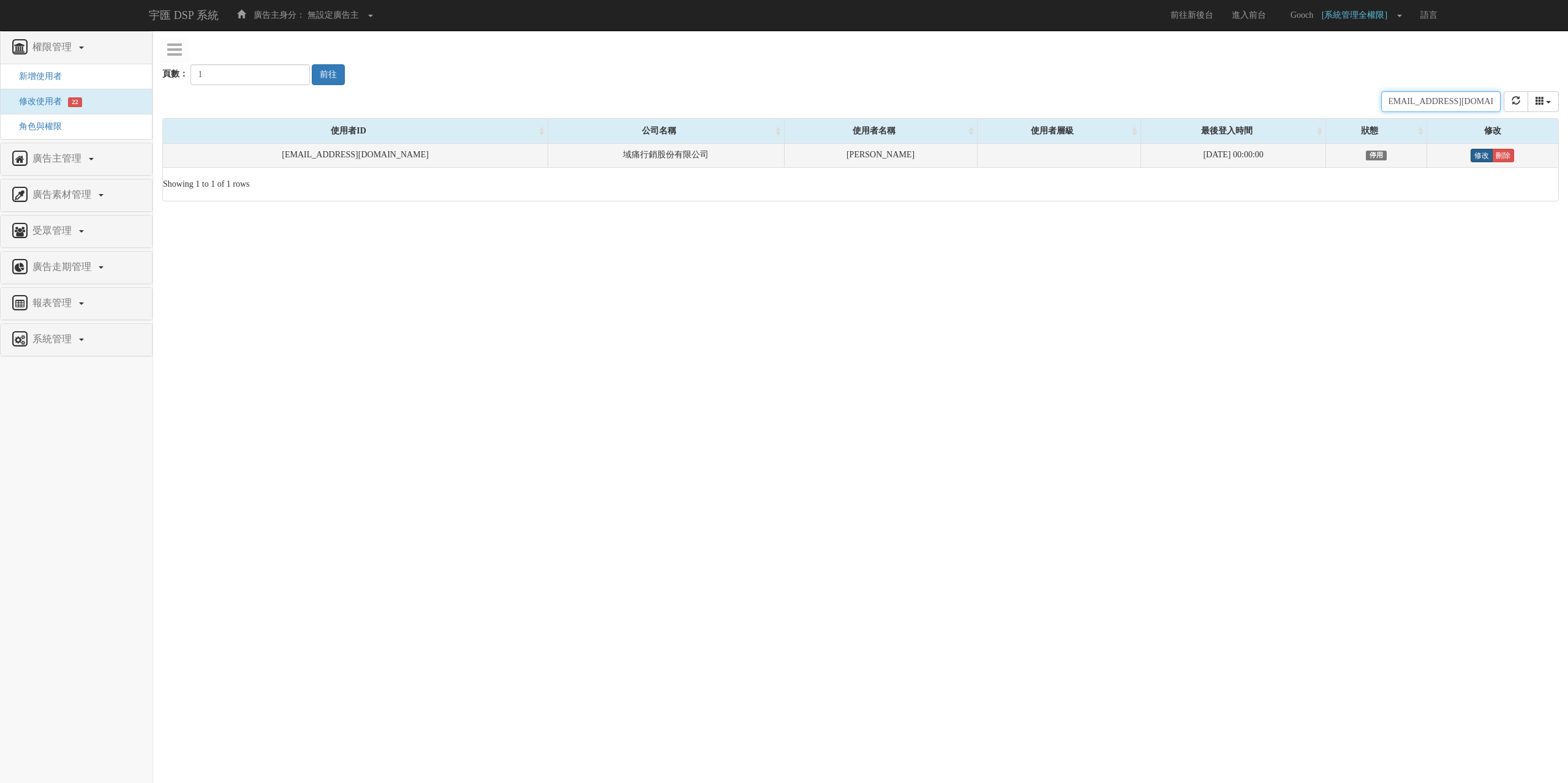
type input "[EMAIL_ADDRESS][DOMAIN_NAME]"
click at [1475, 156] on link "修改" at bounding box center [1481, 155] width 22 height 14
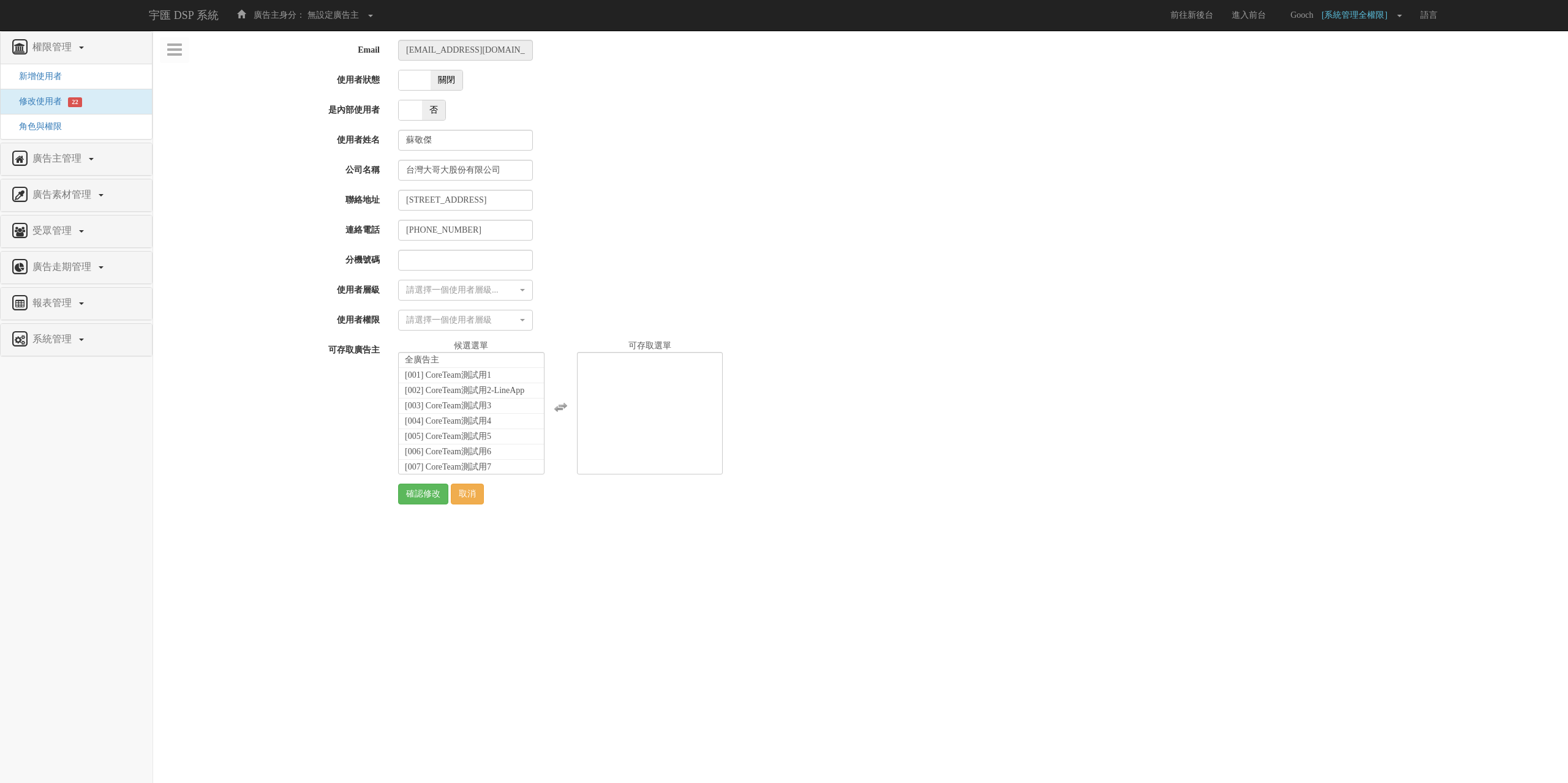
select select
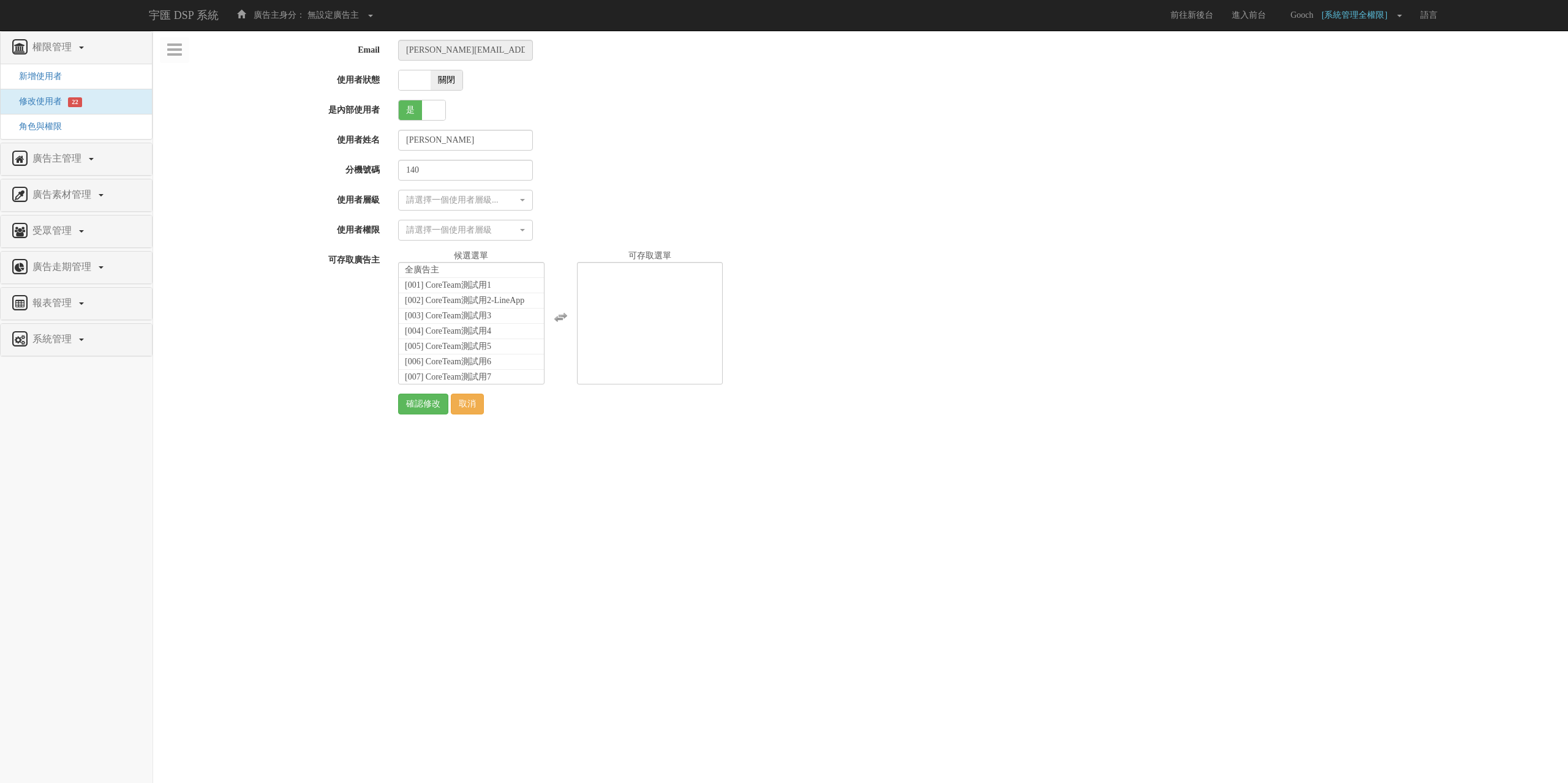
select select
select select "Manager"
select select "42"
select select
select select "Manager"
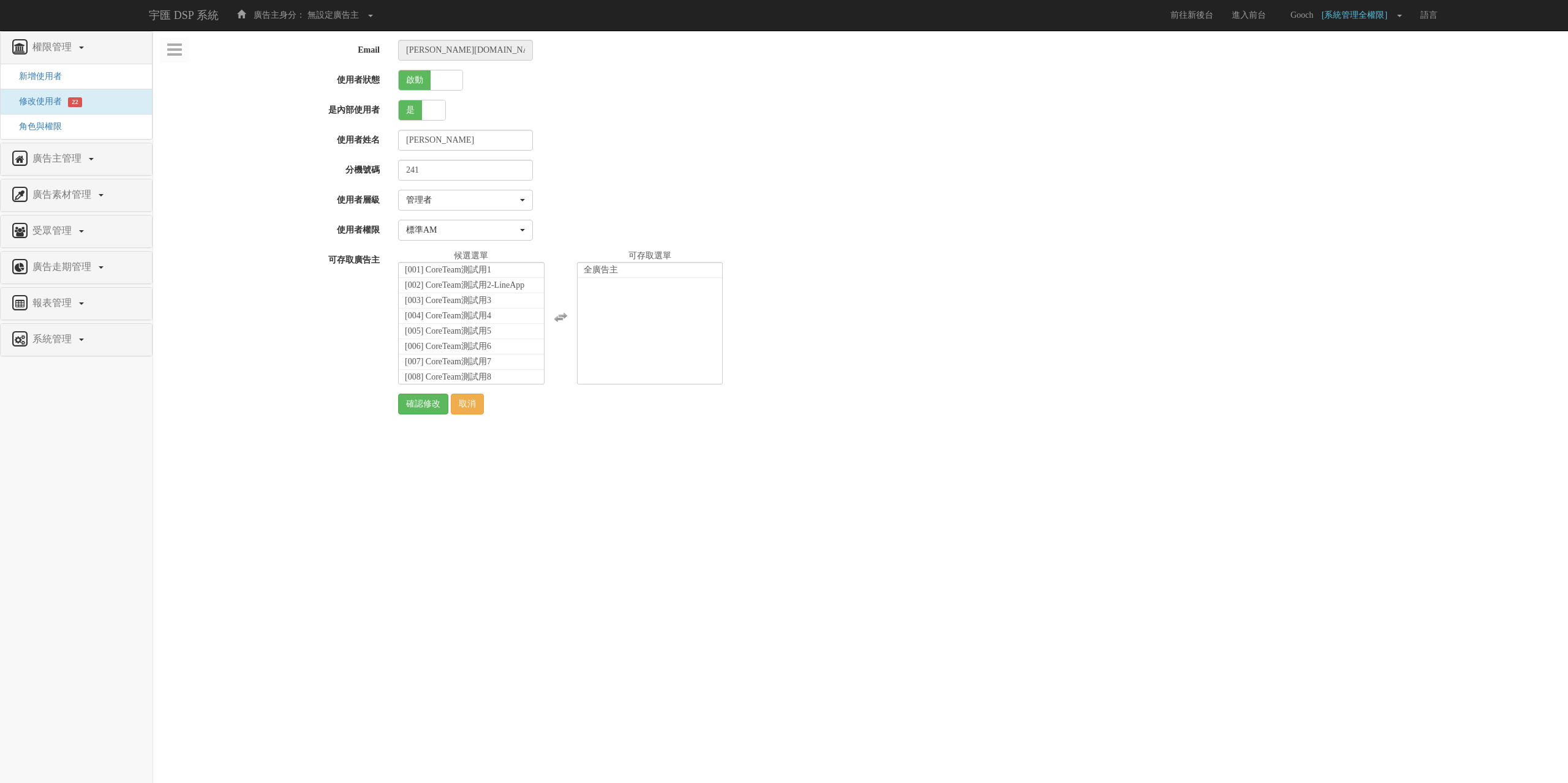
select select "2"
select select "Manager"
select select "2"
select select "Manager"
select select "42"
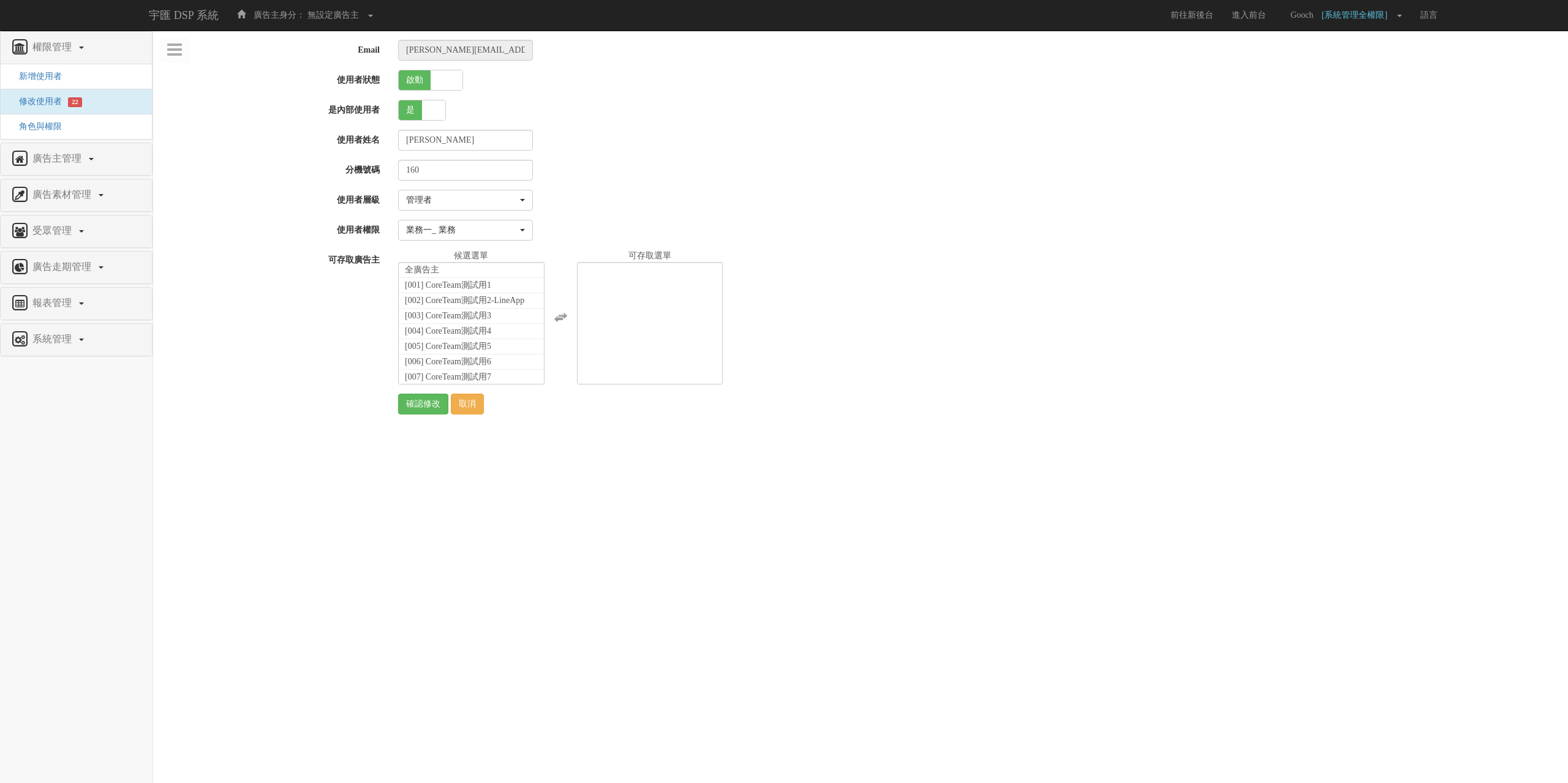
select select
select select "Manager"
select select "28"
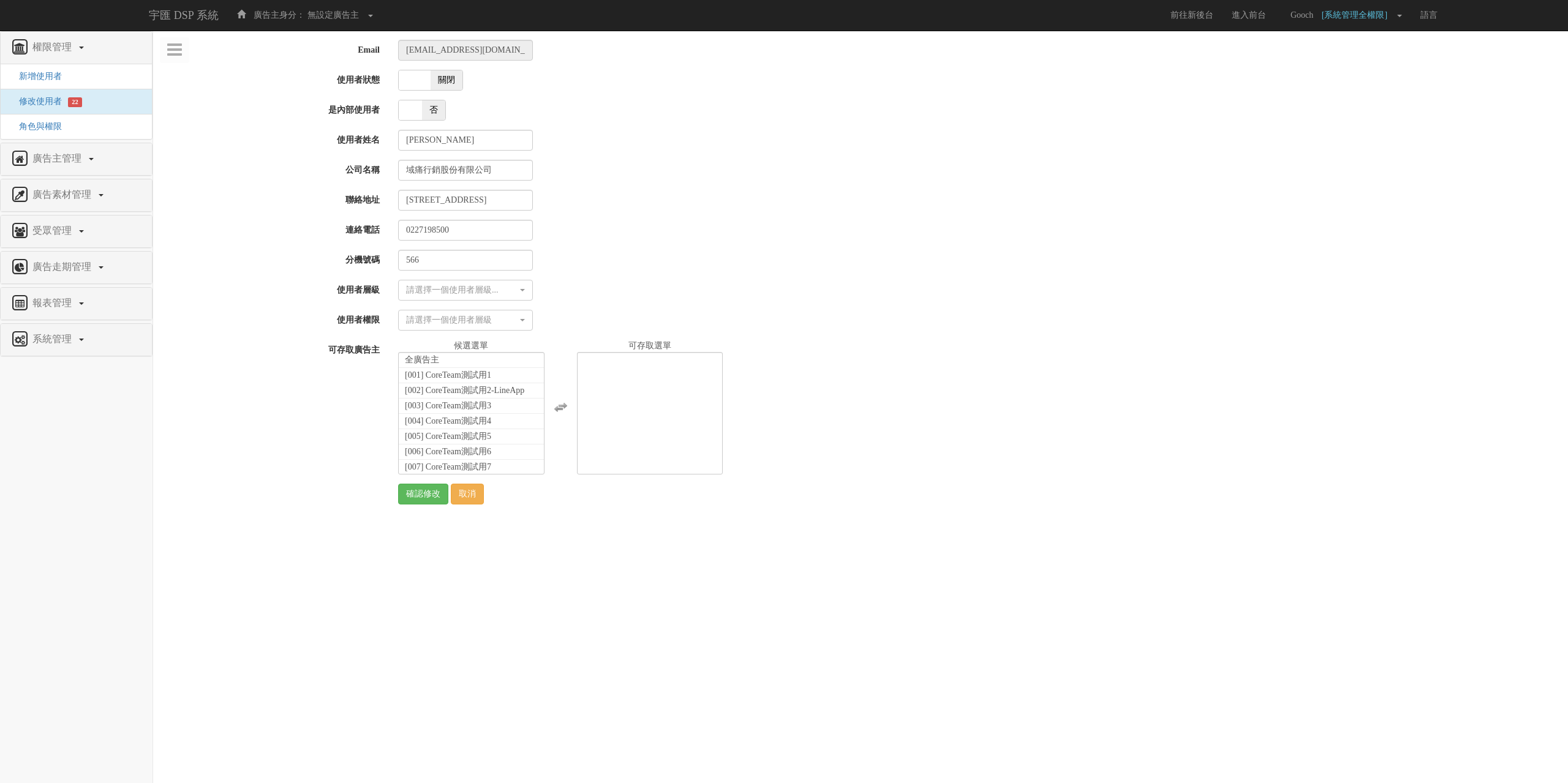
select select
